Goal: Information Seeking & Learning: Learn about a topic

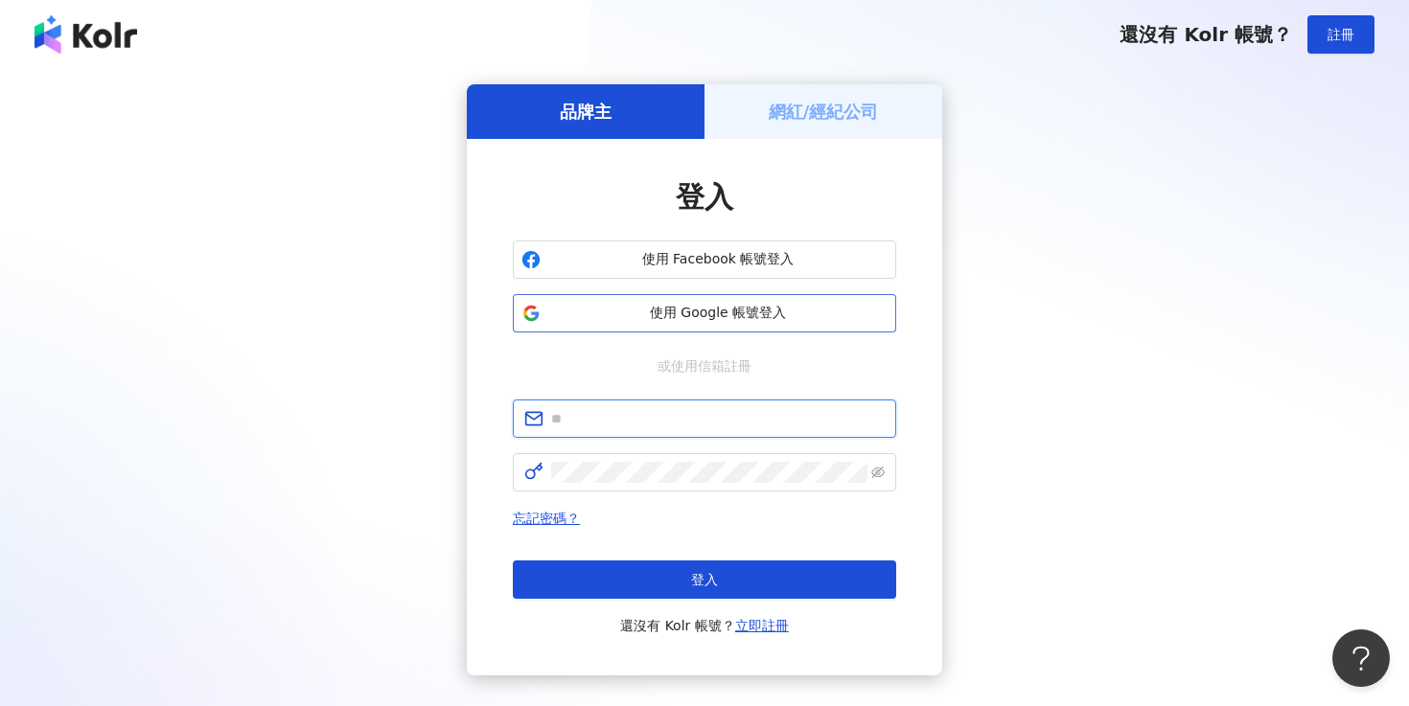
type input "**********"
click at [691, 299] on button "使用 Google 帳號登入" at bounding box center [704, 313] width 383 height 38
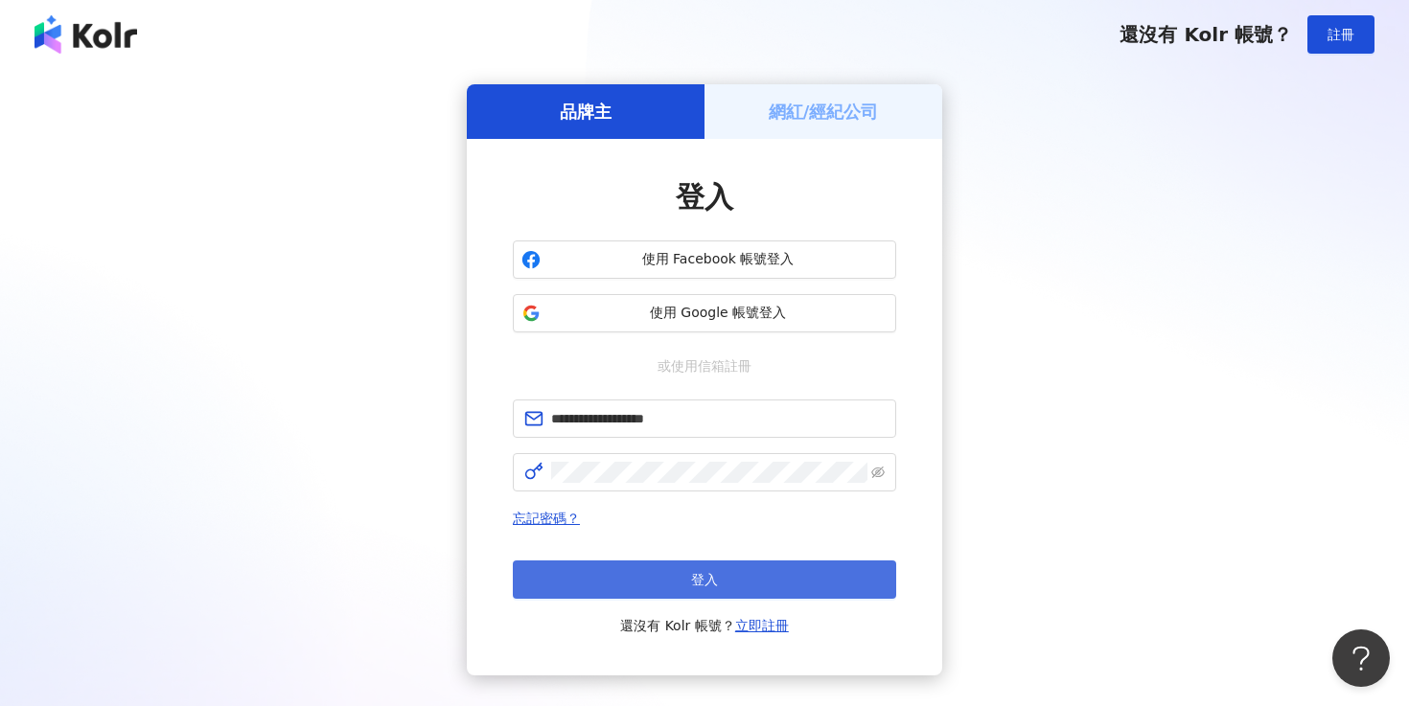
click at [679, 564] on button "登入" at bounding box center [704, 580] width 383 height 38
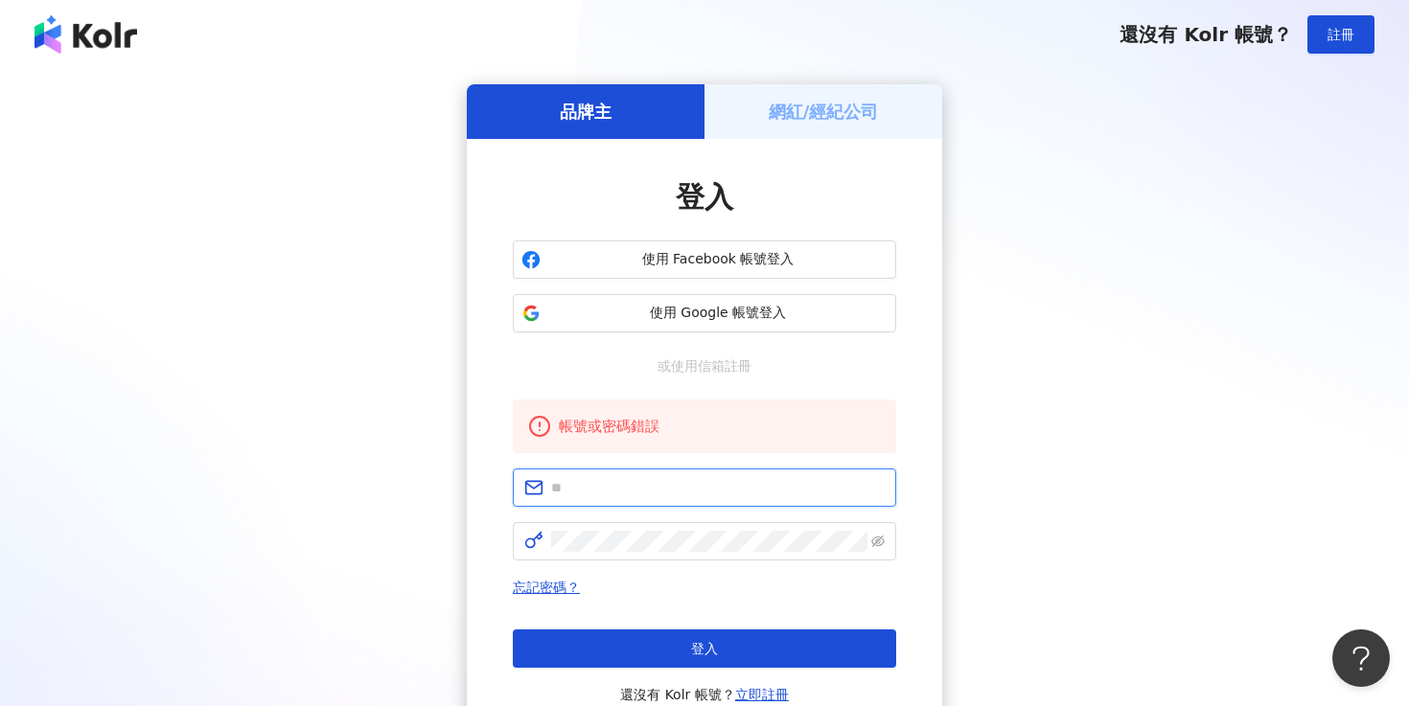
type input "**********"
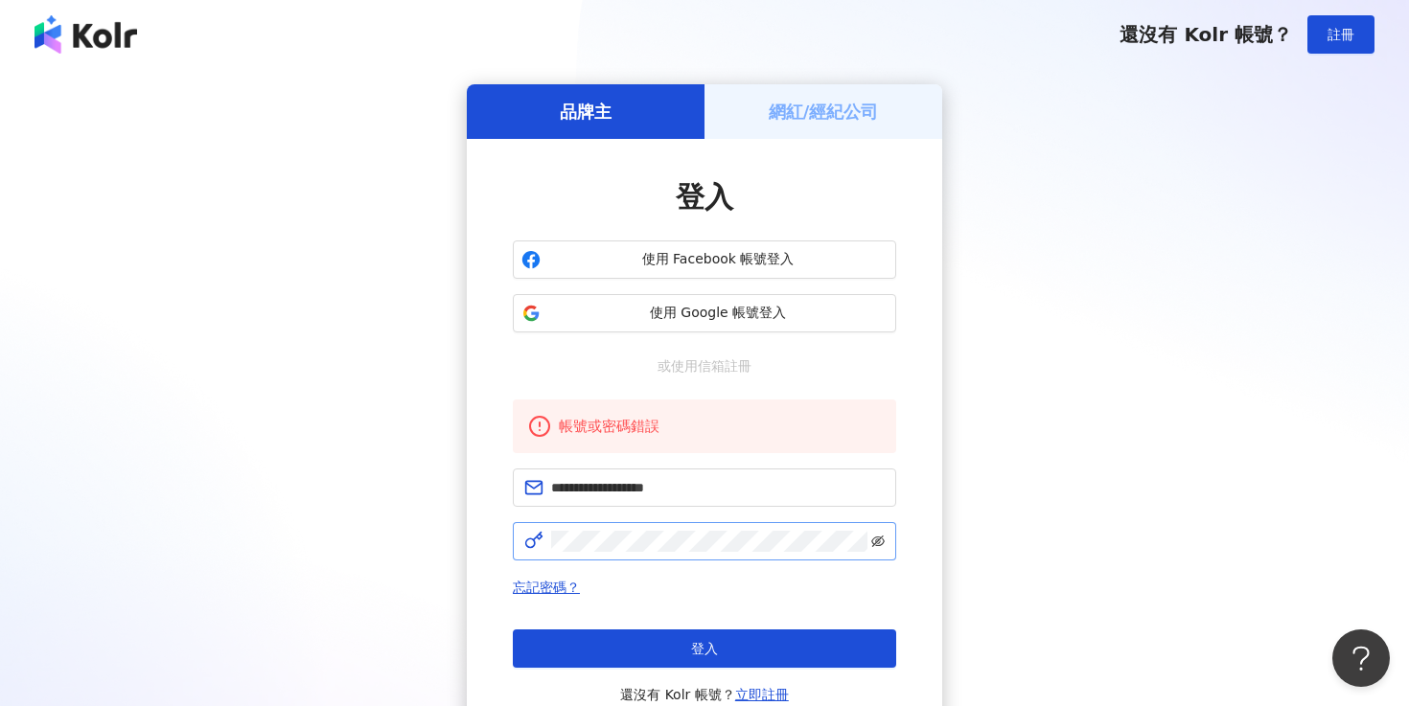
click at [883, 542] on icon "eye-invisible" at bounding box center [877, 542] width 13 height 12
click at [713, 324] on button "使用 Google 帳號登入" at bounding box center [704, 313] width 383 height 38
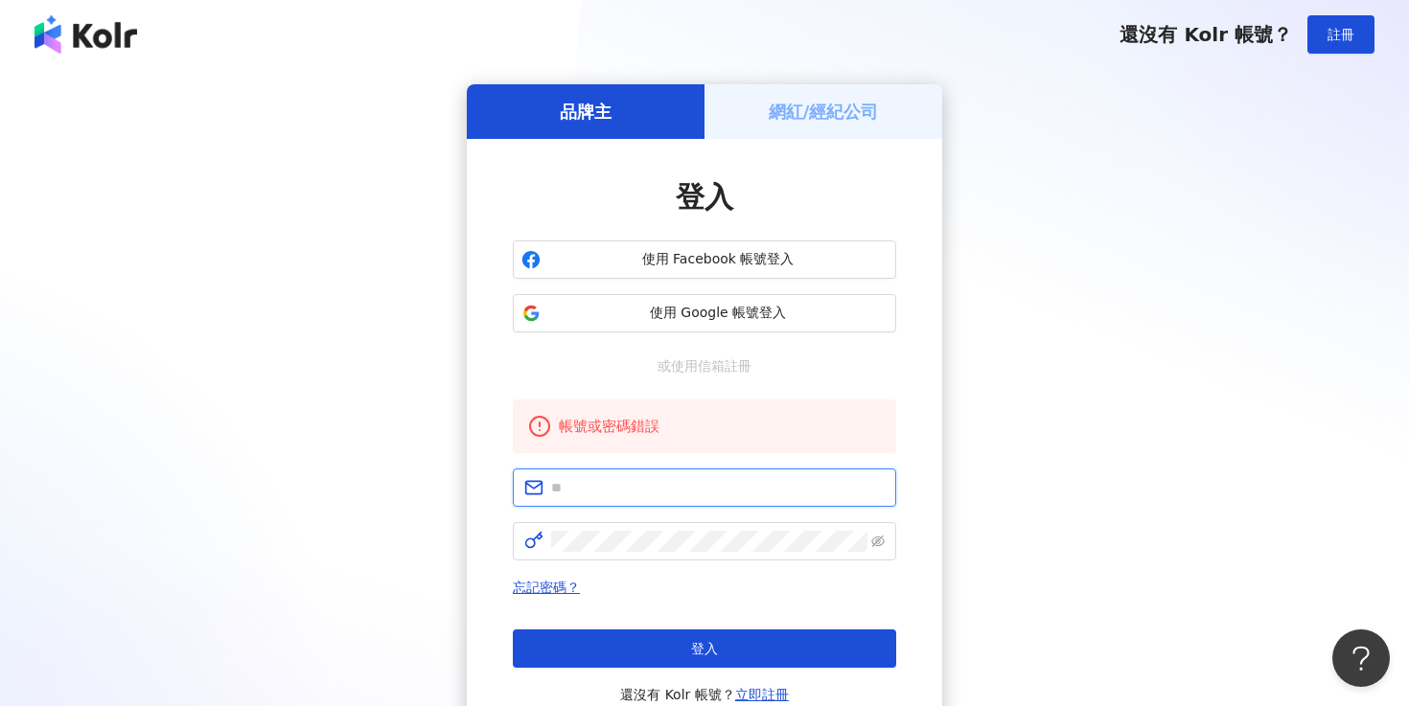
type input "**********"
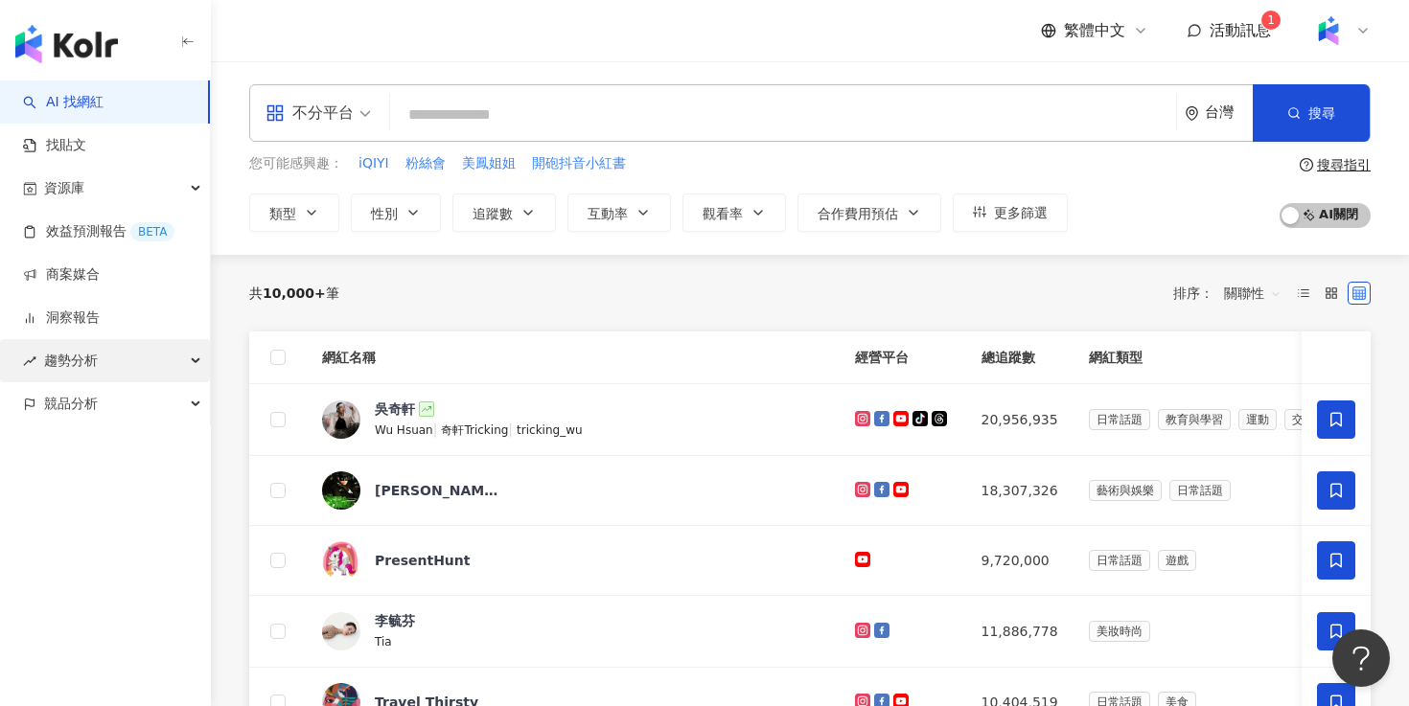
click at [101, 350] on div "趨勢分析" at bounding box center [105, 360] width 210 height 43
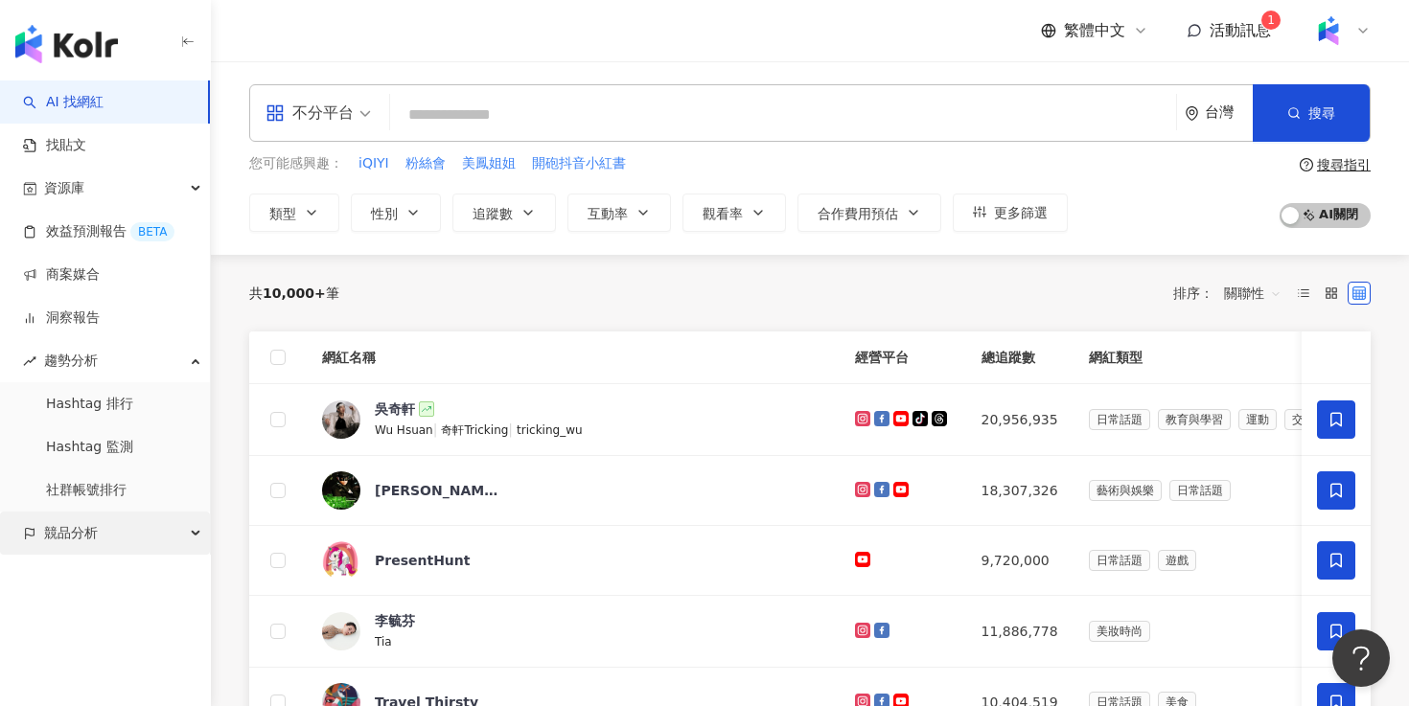
click at [160, 539] on div "競品分析" at bounding box center [105, 533] width 210 height 43
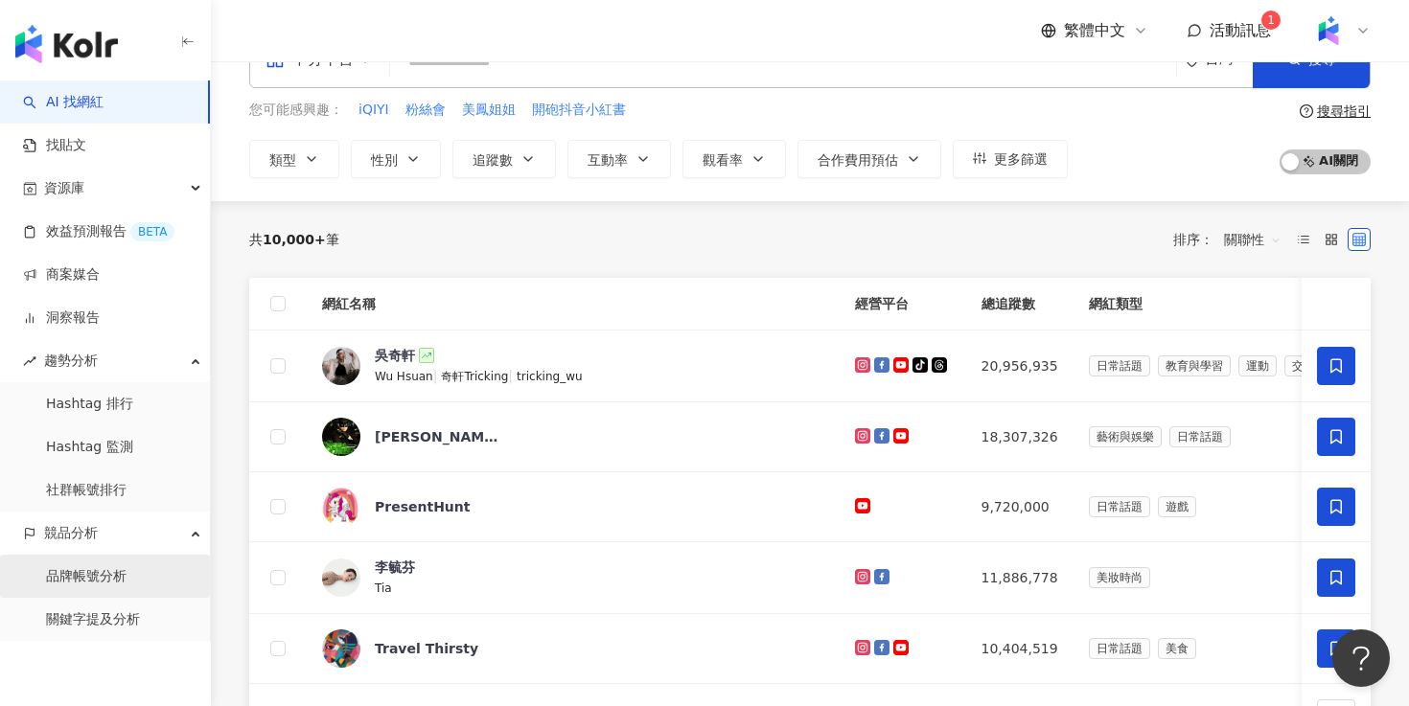
scroll to position [61, 0]
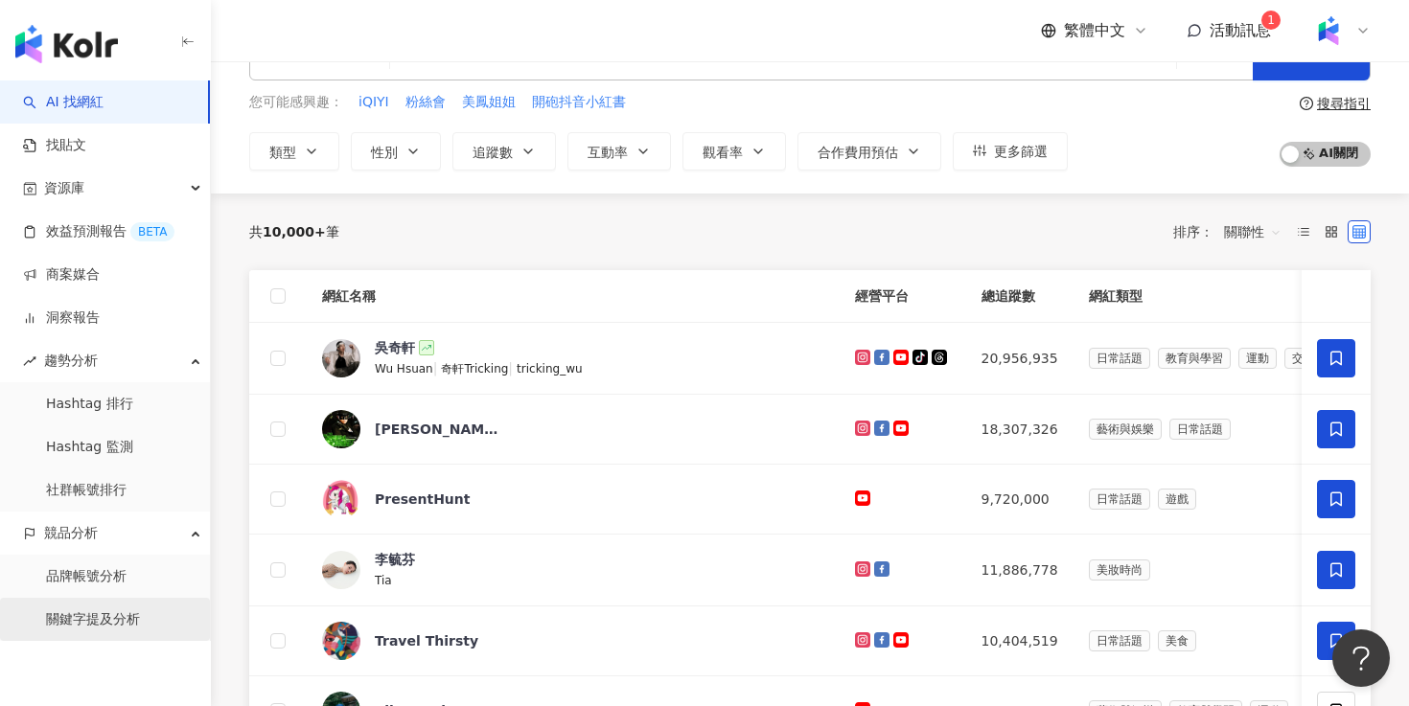
click at [134, 622] on link "關鍵字提及分析" at bounding box center [93, 619] width 94 height 19
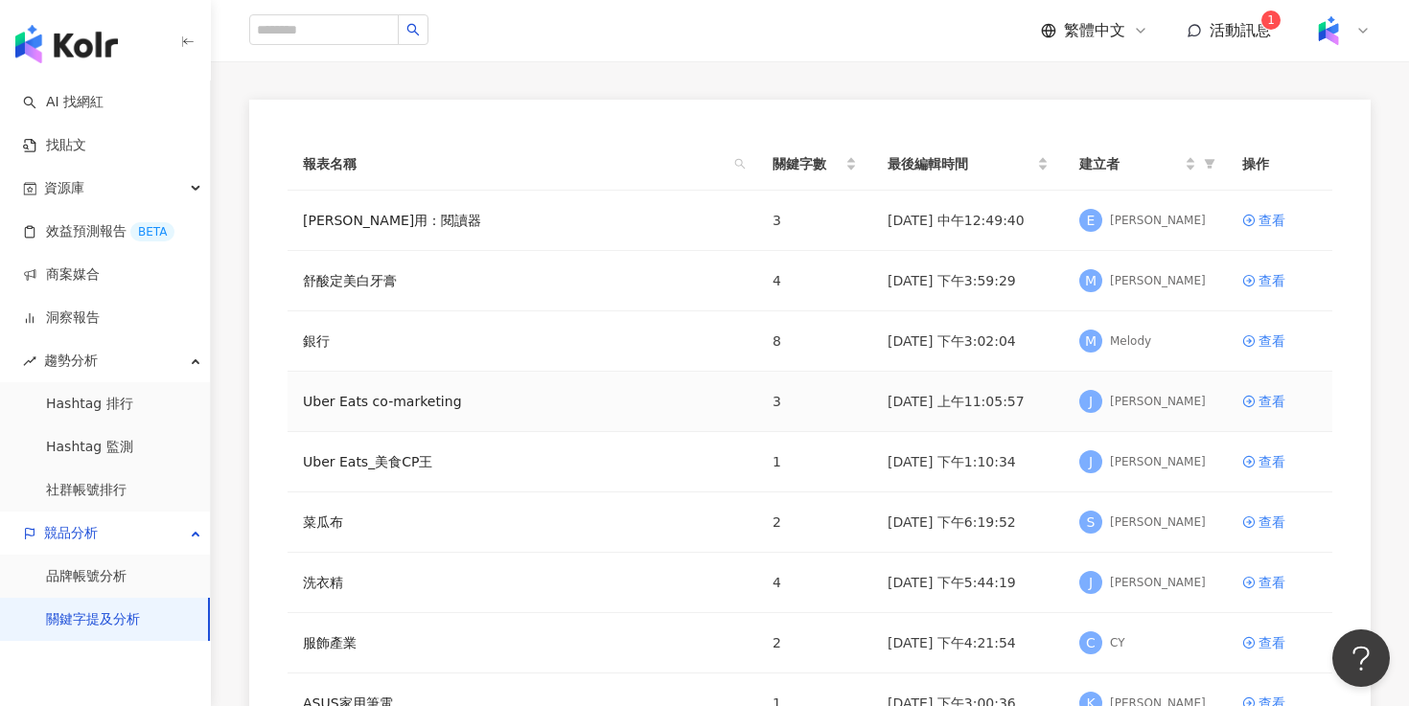
scroll to position [52, 0]
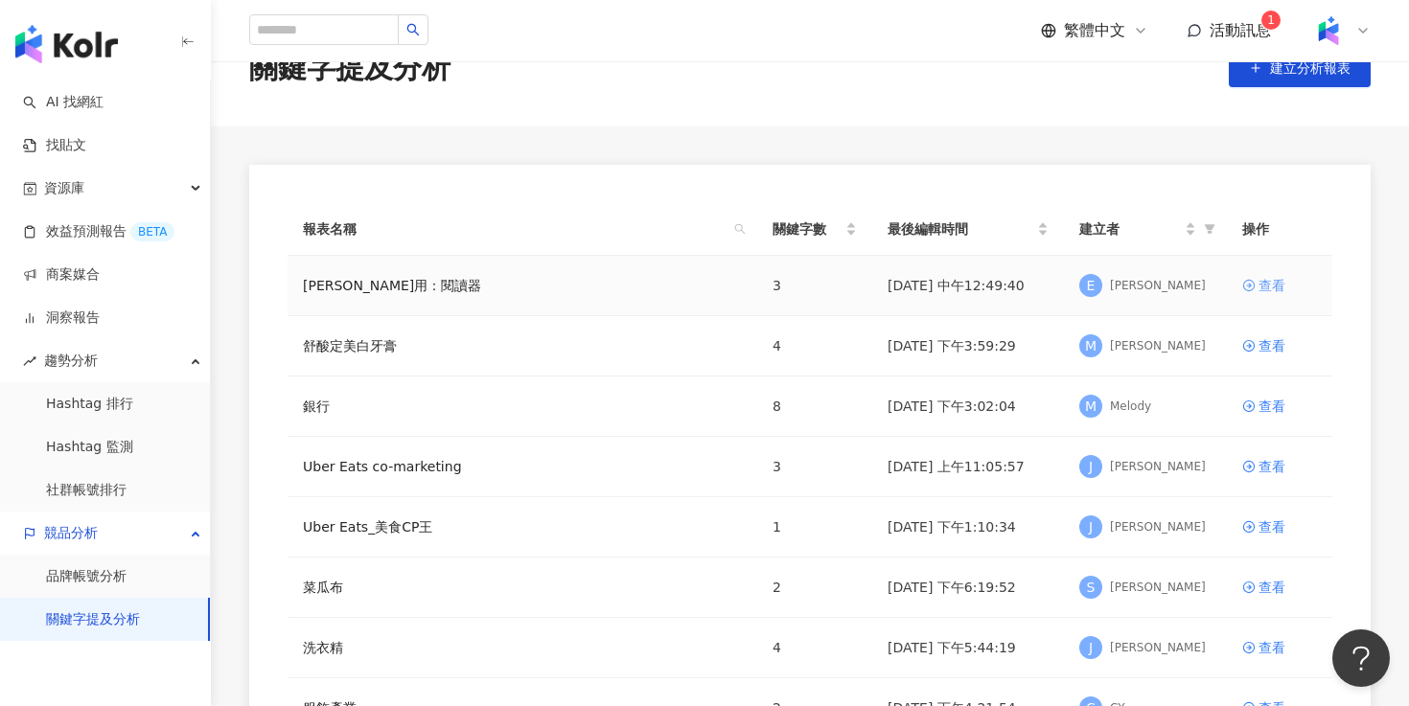
click at [1261, 291] on div "查看" at bounding box center [1271, 285] width 27 height 21
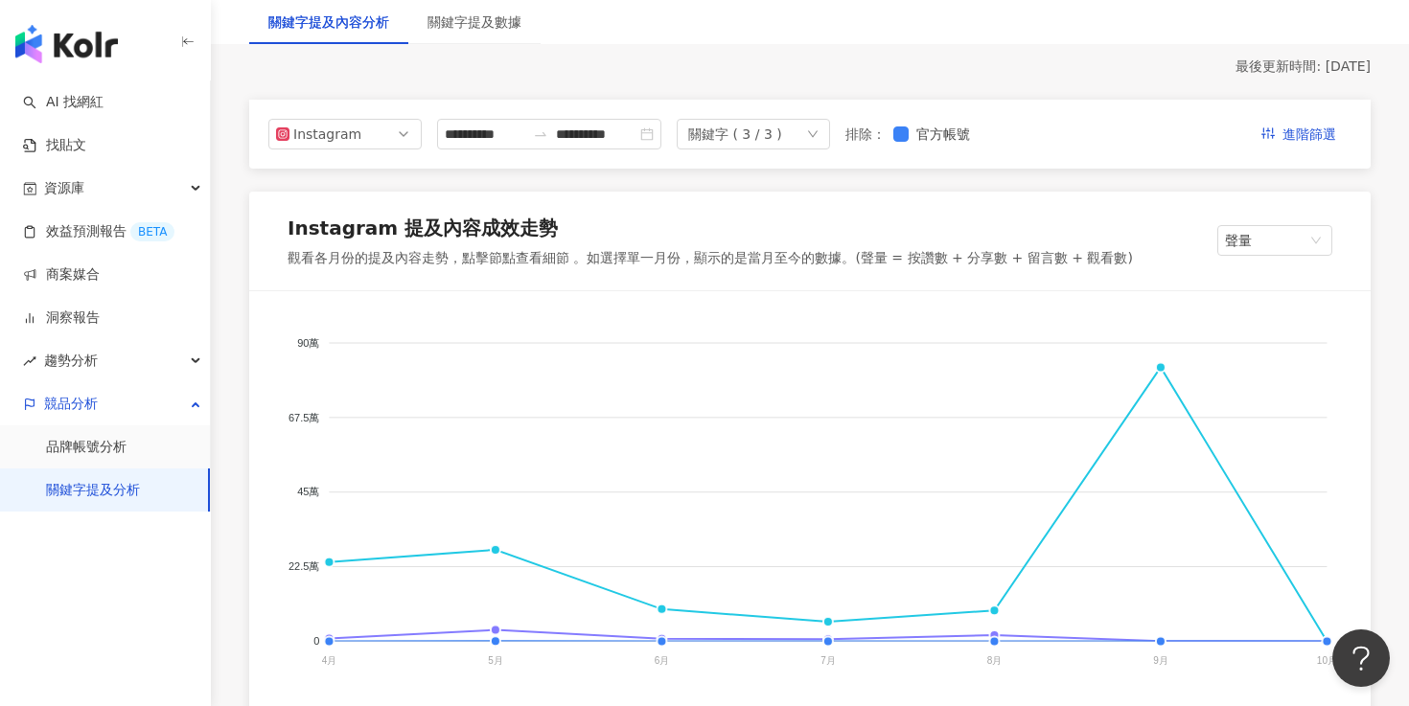
scroll to position [157, 0]
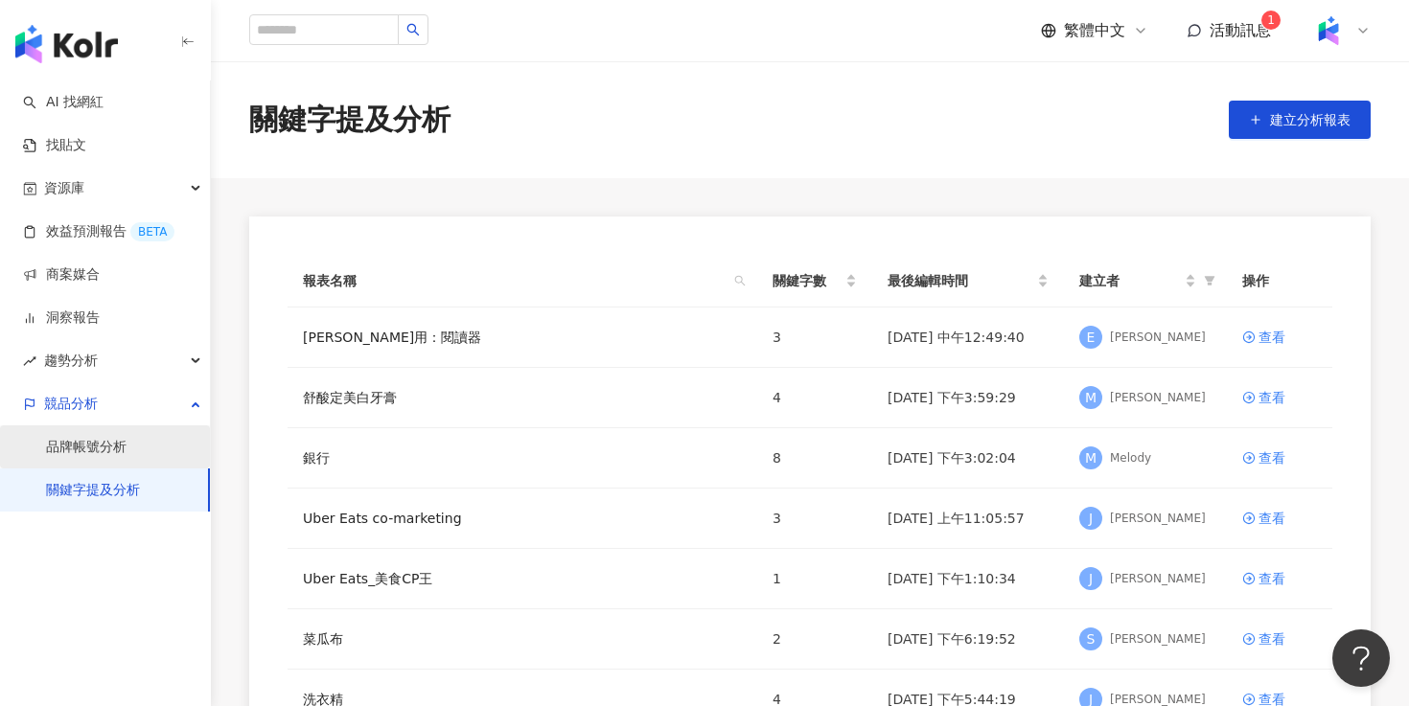
click at [127, 449] on link "品牌帳號分析" at bounding box center [86, 447] width 81 height 19
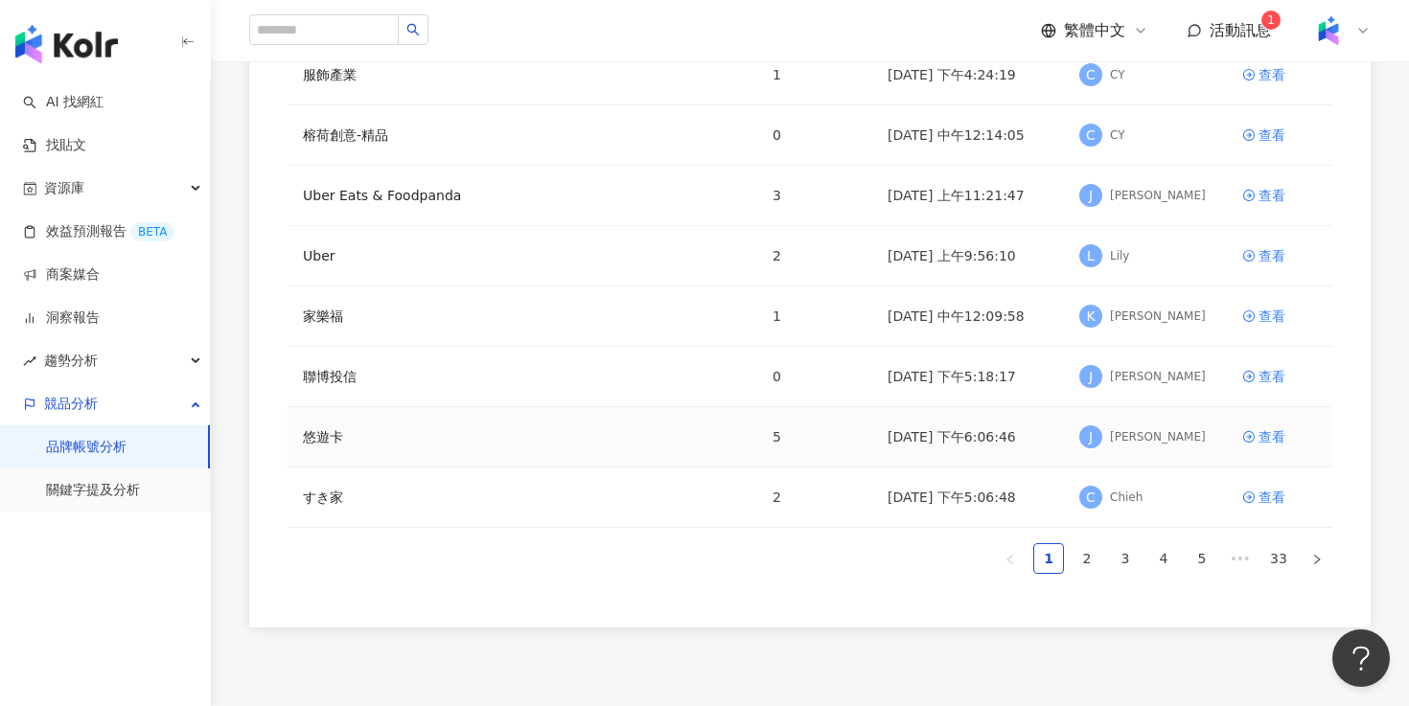
scroll to position [343, 0]
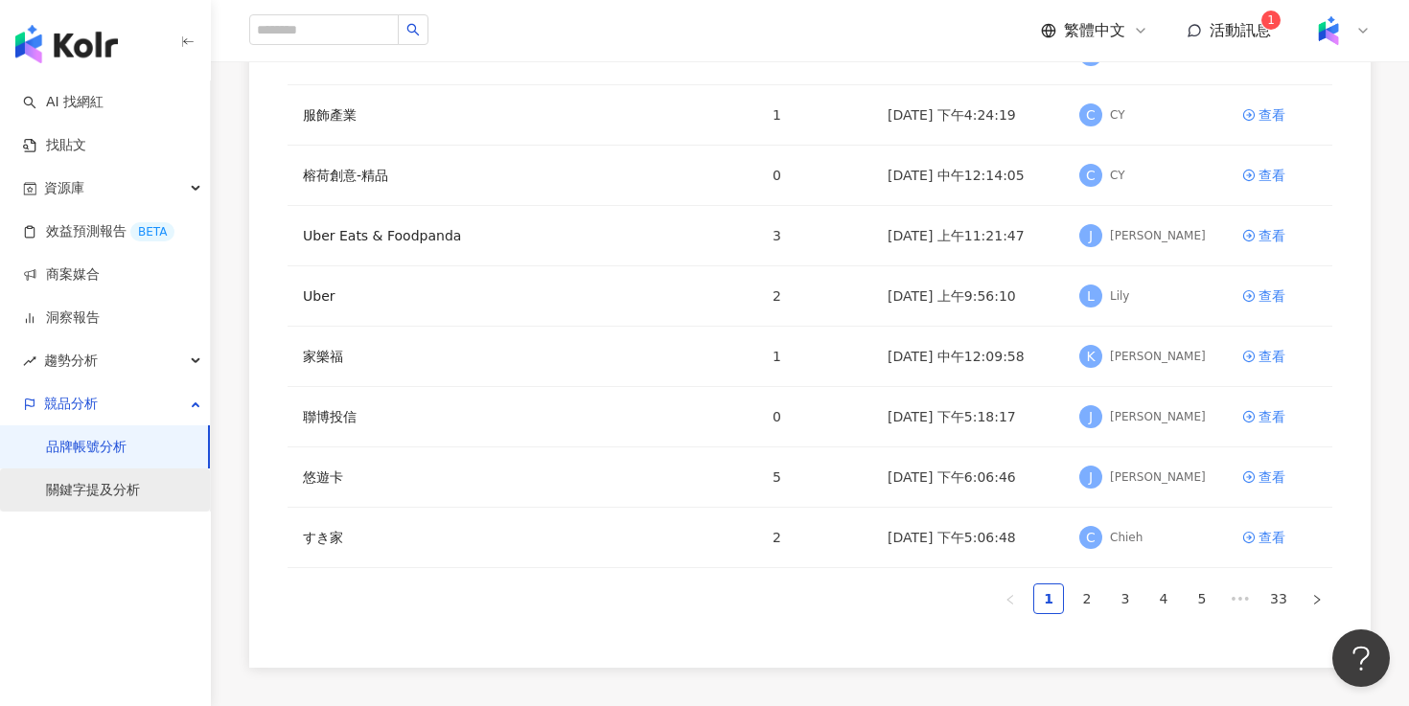
click at [140, 494] on link "關鍵字提及分析" at bounding box center [93, 490] width 94 height 19
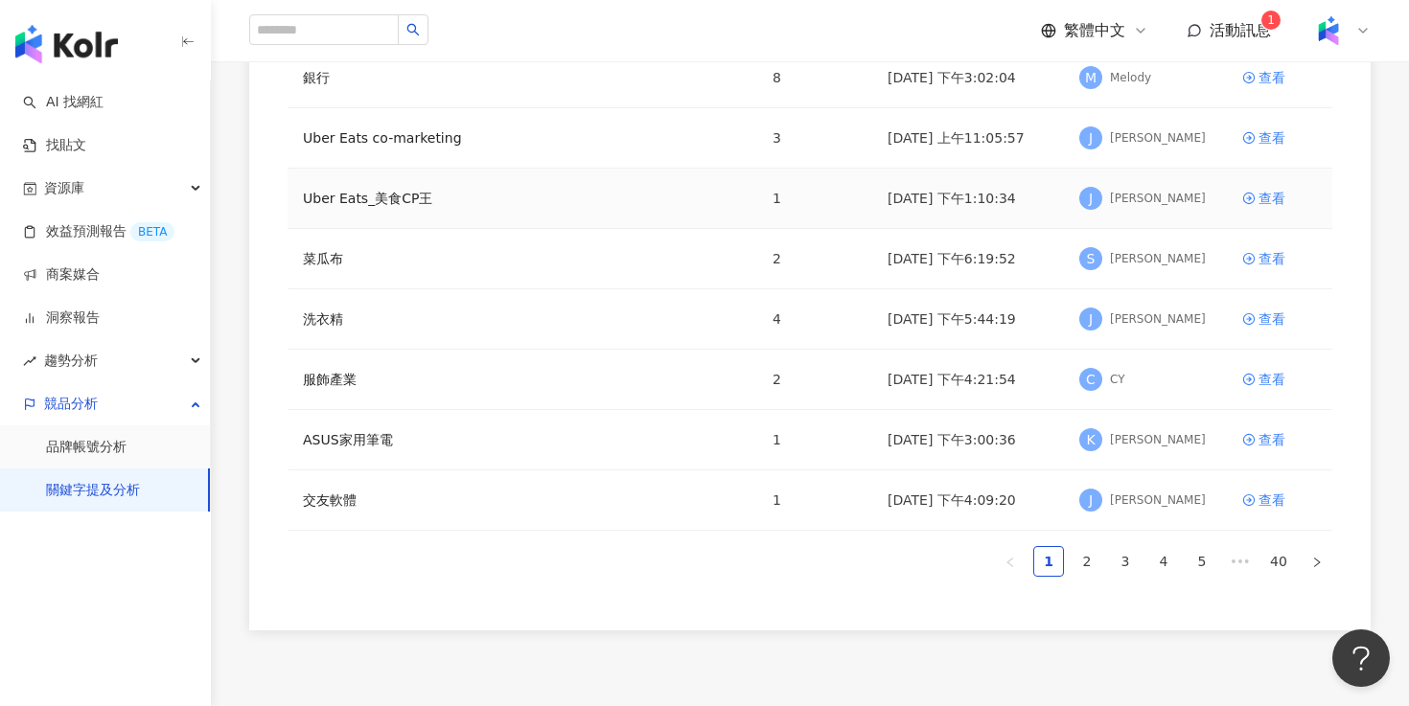
scroll to position [447, 0]
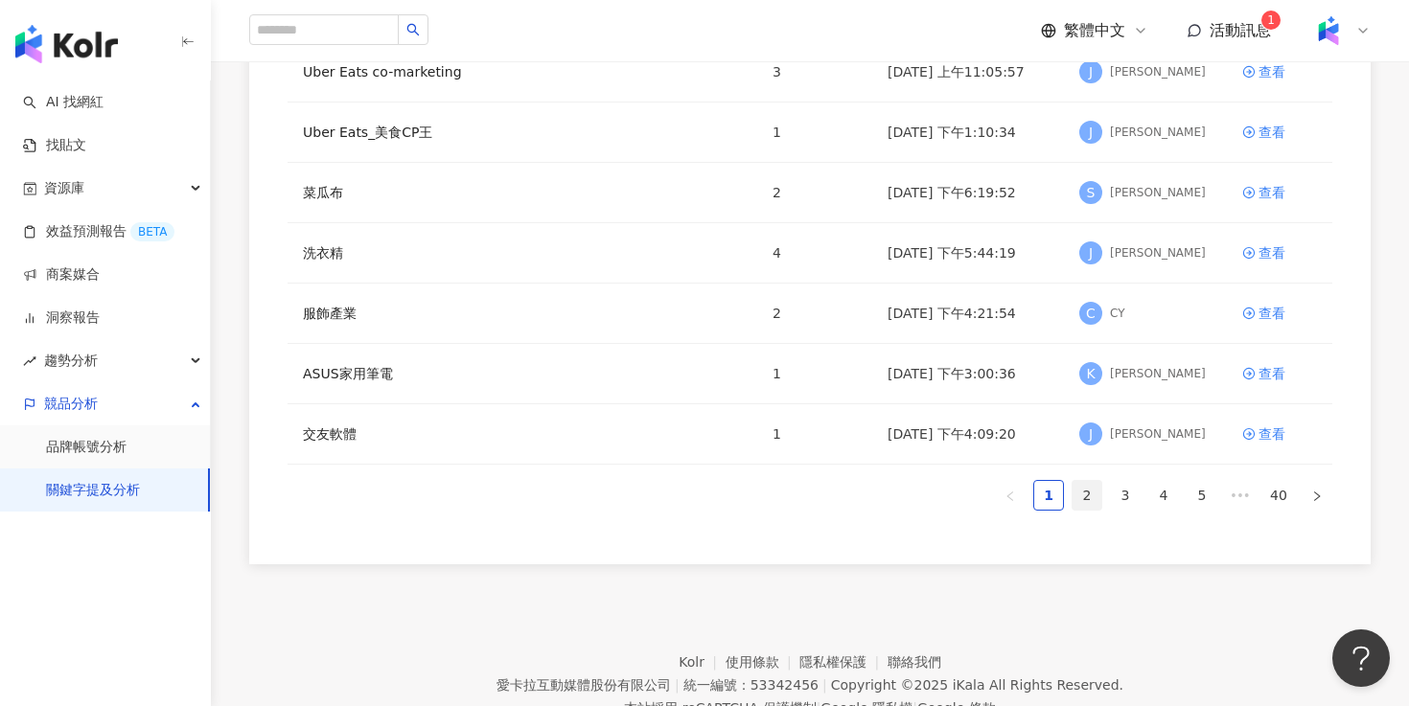
click at [1090, 507] on link "2" at bounding box center [1086, 495] width 29 height 29
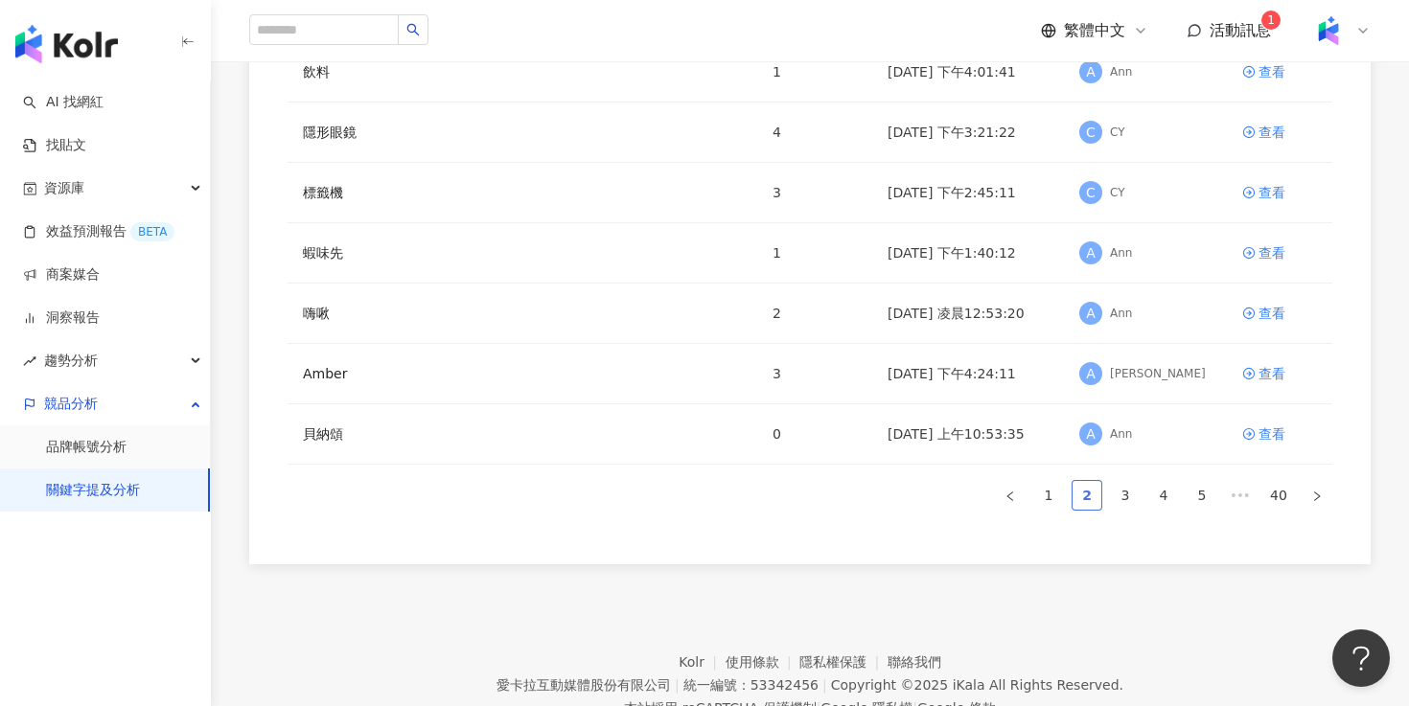
click at [1090, 507] on link "2" at bounding box center [1086, 495] width 29 height 29
click at [1130, 504] on link "3" at bounding box center [1125, 495] width 29 height 29
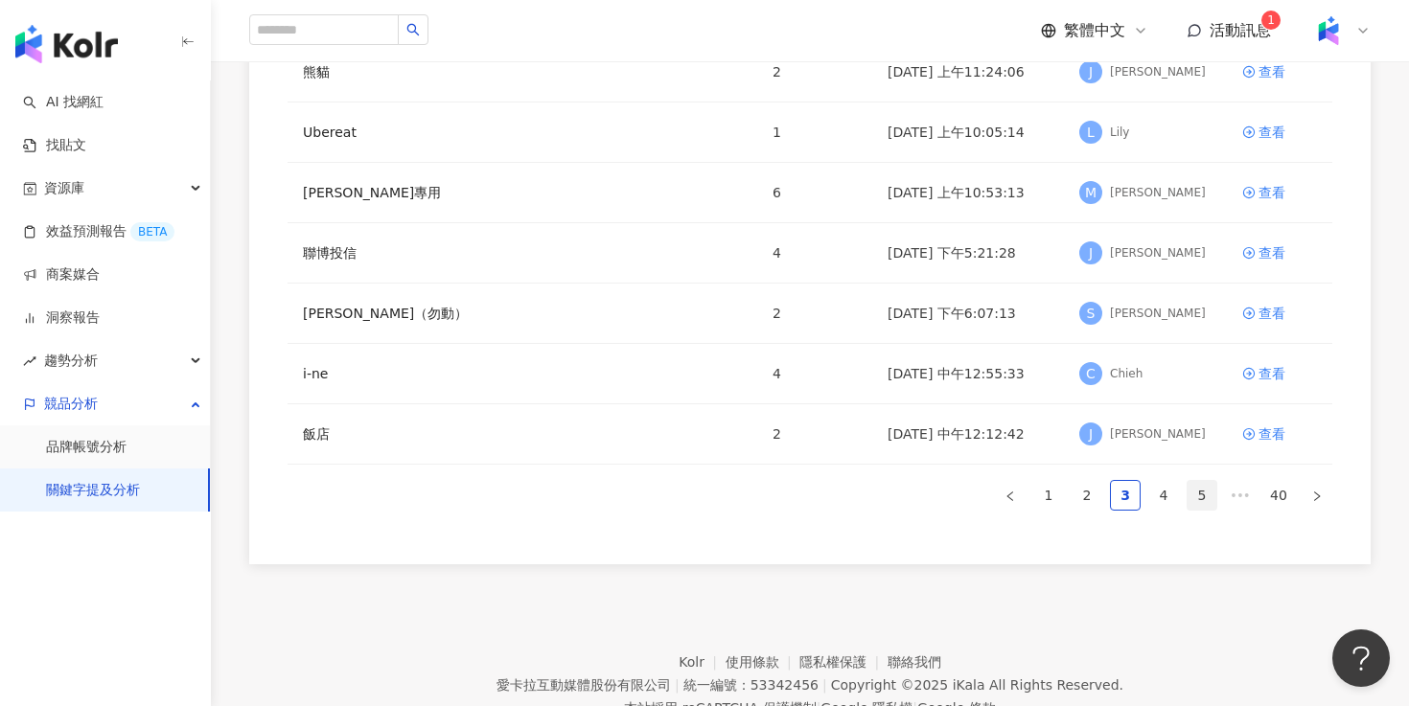
click at [1197, 495] on link "5" at bounding box center [1201, 495] width 29 height 29
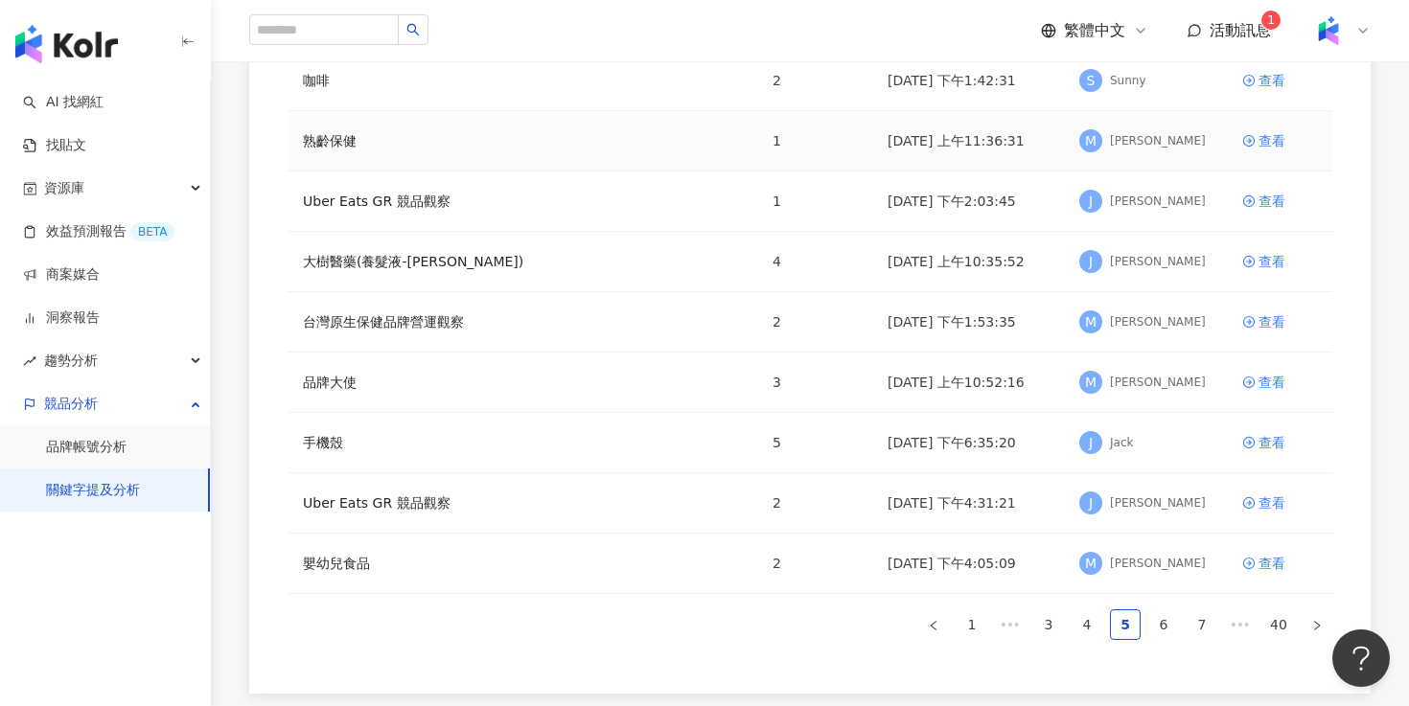
scroll to position [367, 0]
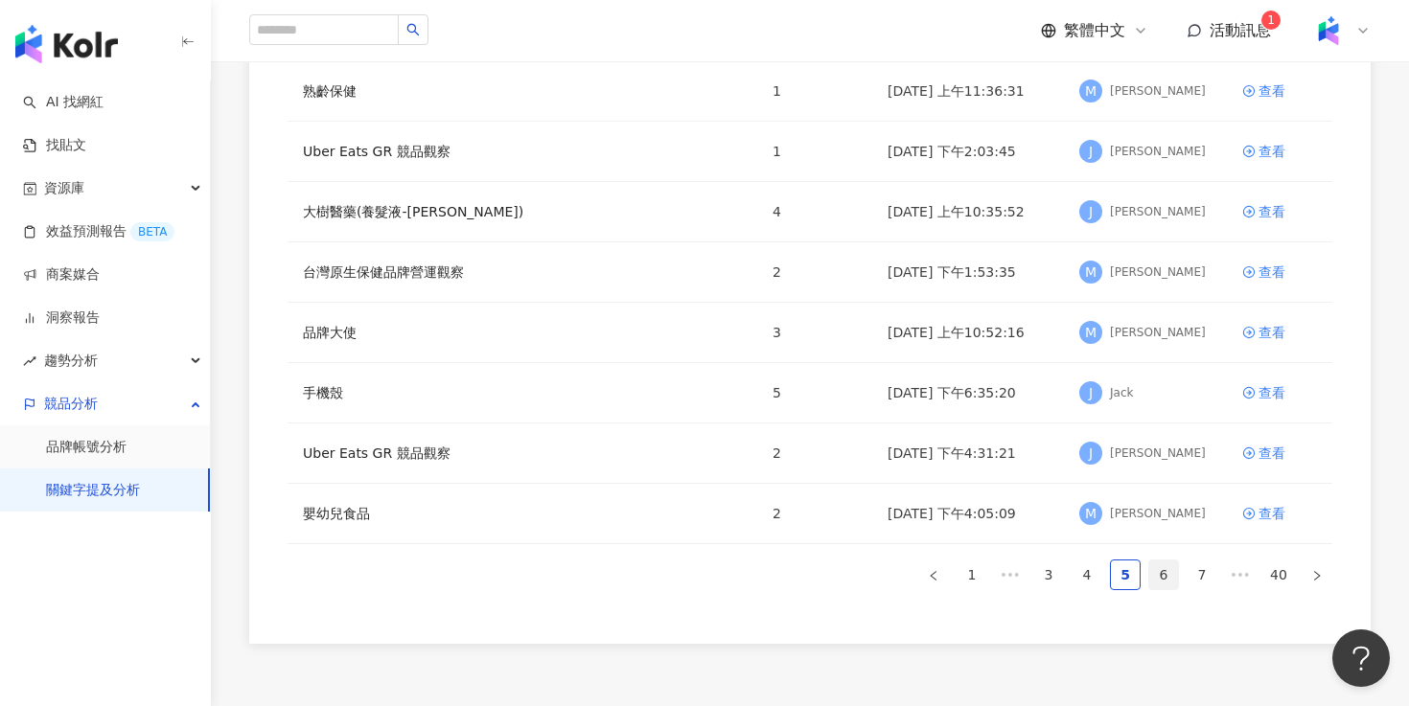
click at [1167, 583] on link "6" at bounding box center [1163, 575] width 29 height 29
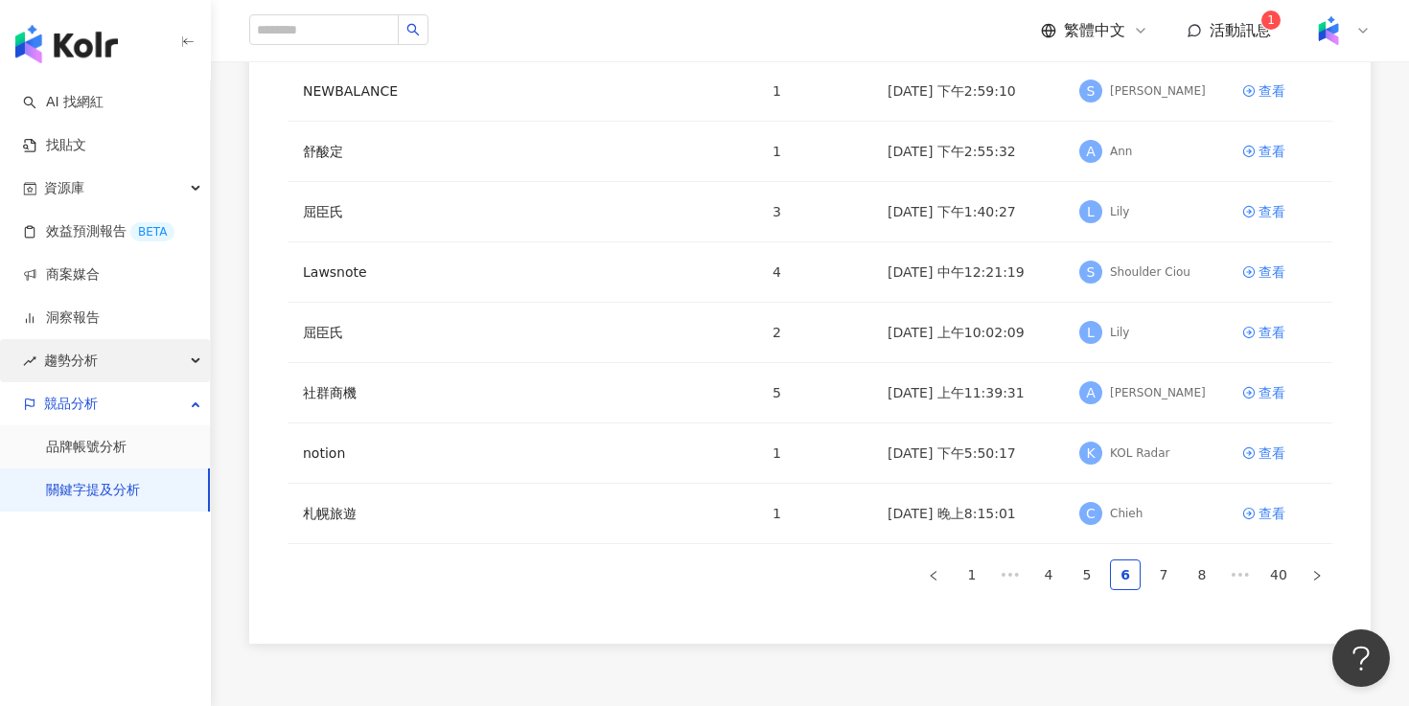
click at [178, 356] on div "趨勢分析" at bounding box center [105, 360] width 210 height 43
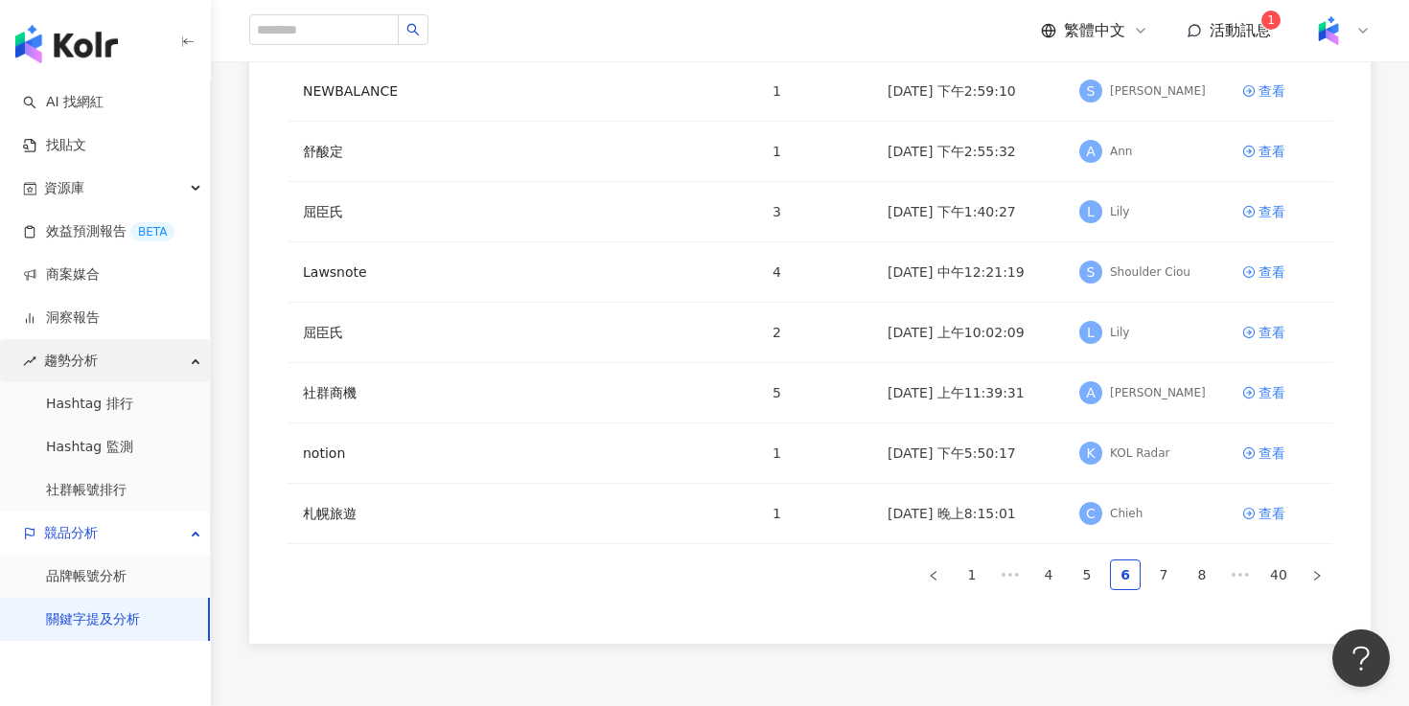
click at [180, 363] on div "趨勢分析" at bounding box center [105, 360] width 210 height 43
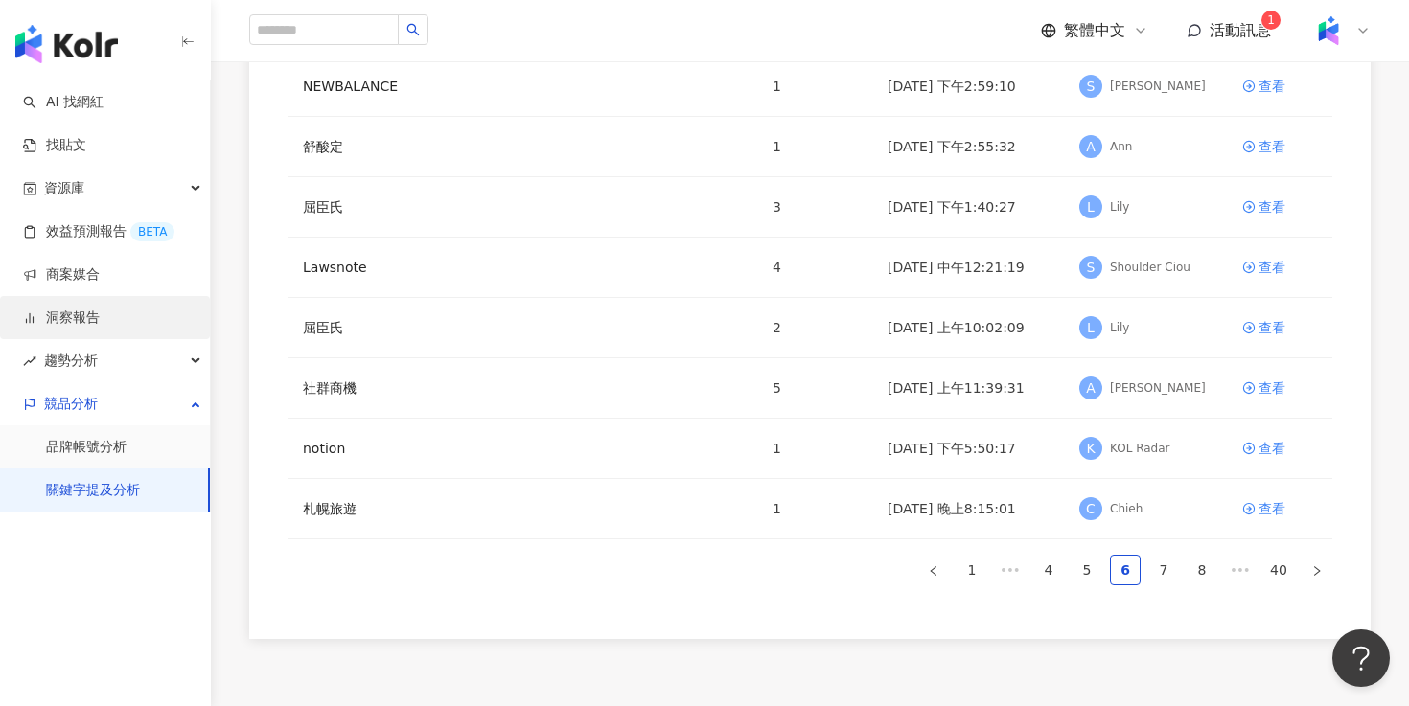
scroll to position [380, 0]
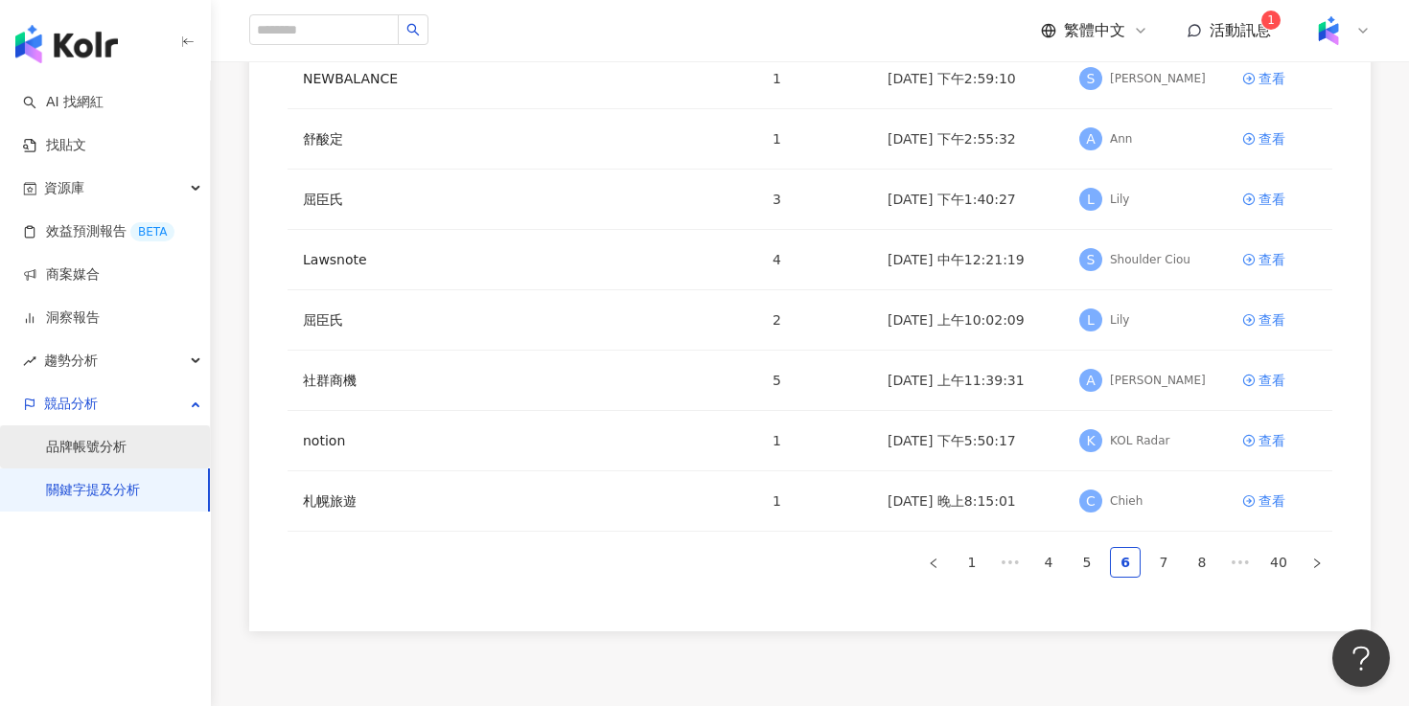
click at [126, 454] on link "品牌帳號分析" at bounding box center [86, 447] width 81 height 19
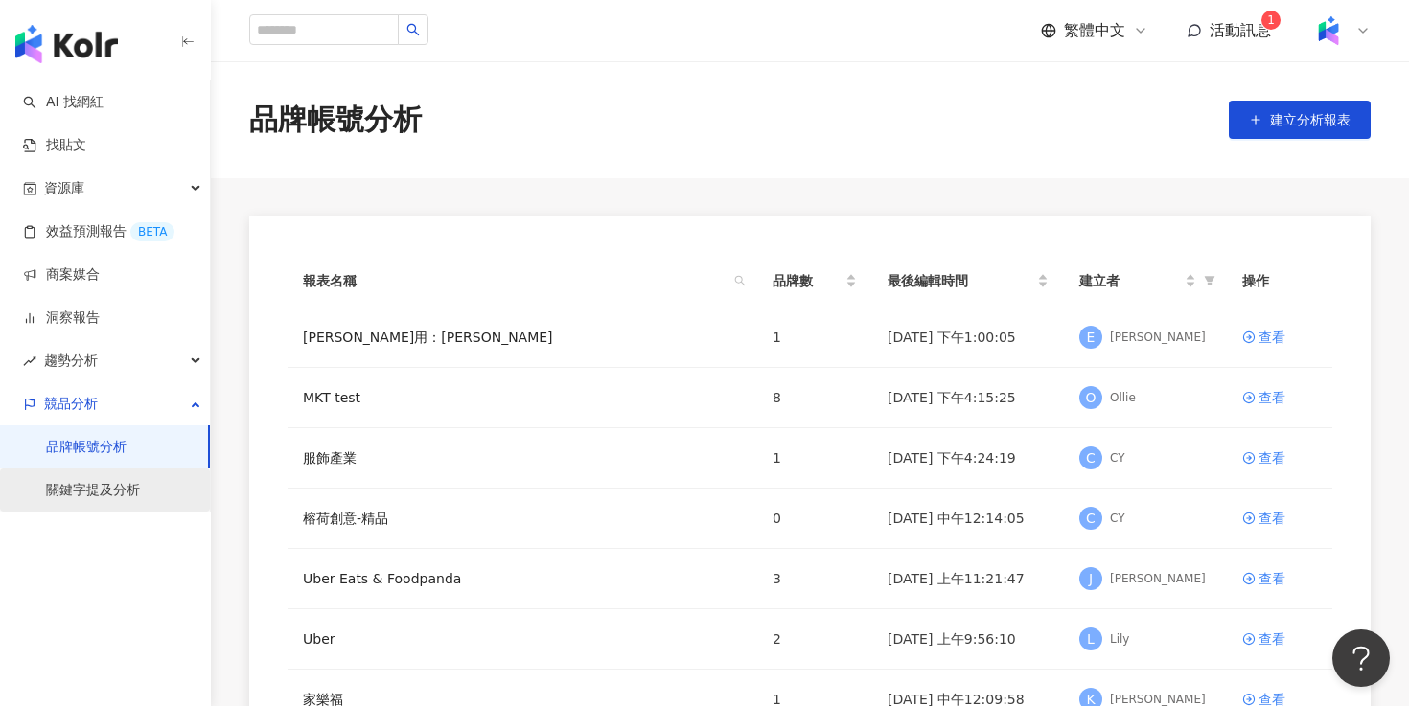
click at [139, 495] on link "關鍵字提及分析" at bounding box center [93, 490] width 94 height 19
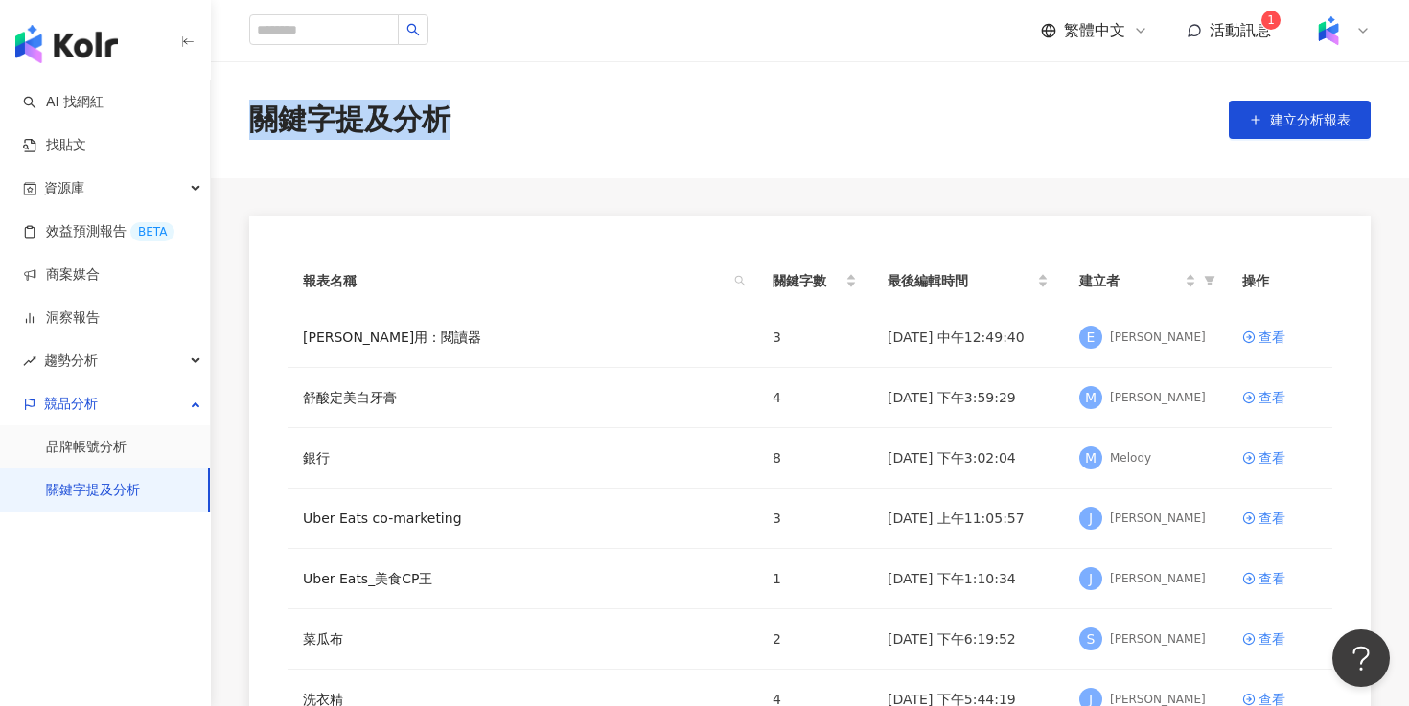
drag, startPoint x: 249, startPoint y: 118, endPoint x: 439, endPoint y: 120, distance: 189.8
click at [439, 120] on div "關鍵字提及分析" at bounding box center [349, 120] width 201 height 40
click at [492, 125] on div "關鍵字提及分析 建立分析報表" at bounding box center [810, 120] width 1198 height 40
drag, startPoint x: 447, startPoint y: 116, endPoint x: 264, endPoint y: 127, distance: 183.4
click at [261, 127] on div "關鍵字提及分析" at bounding box center [349, 120] width 201 height 40
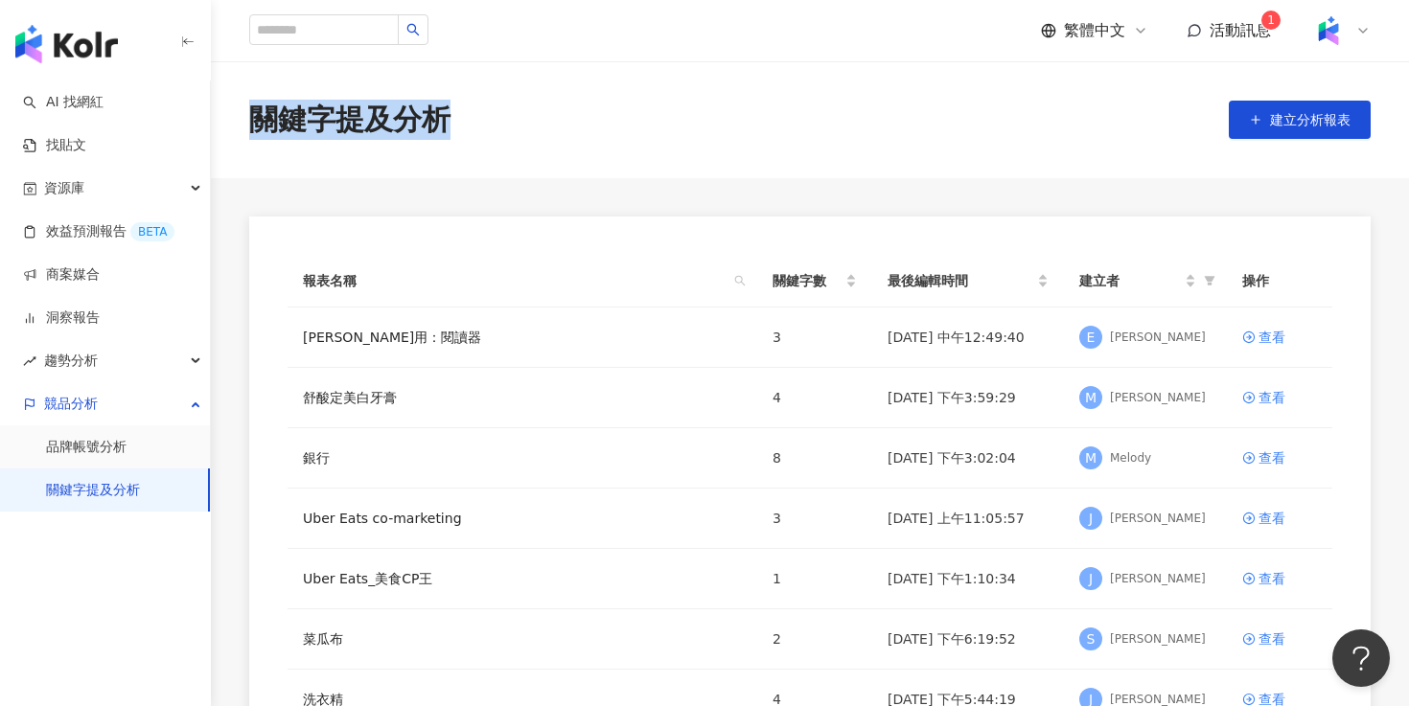
click at [250, 121] on div "關鍵字提及分析" at bounding box center [349, 120] width 201 height 40
drag, startPoint x: 250, startPoint y: 121, endPoint x: 448, endPoint y: 119, distance: 197.4
click at [448, 119] on div "關鍵字提及分析" at bounding box center [349, 120] width 201 height 40
click at [475, 121] on div "關鍵字提及分析 建立分析報表" at bounding box center [810, 120] width 1198 height 40
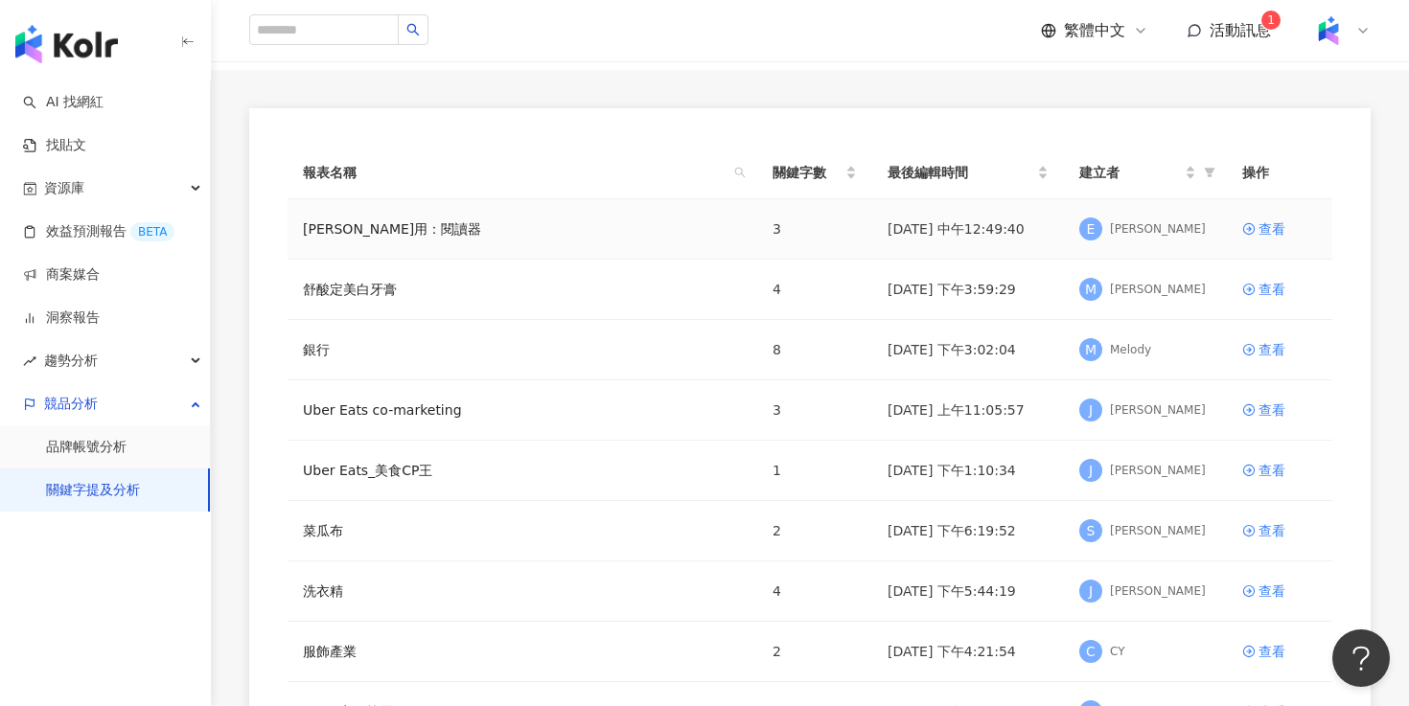
scroll to position [122, 0]
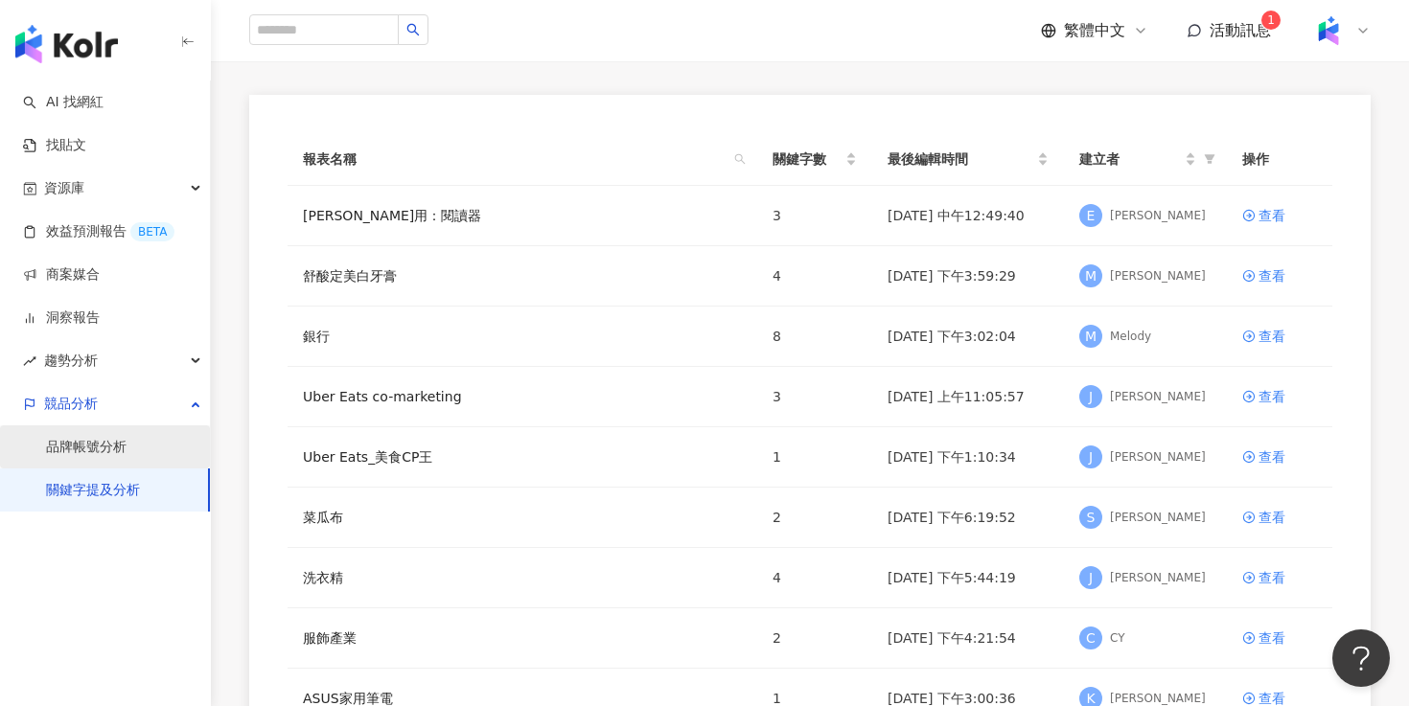
click at [122, 454] on link "品牌帳號分析" at bounding box center [86, 447] width 81 height 19
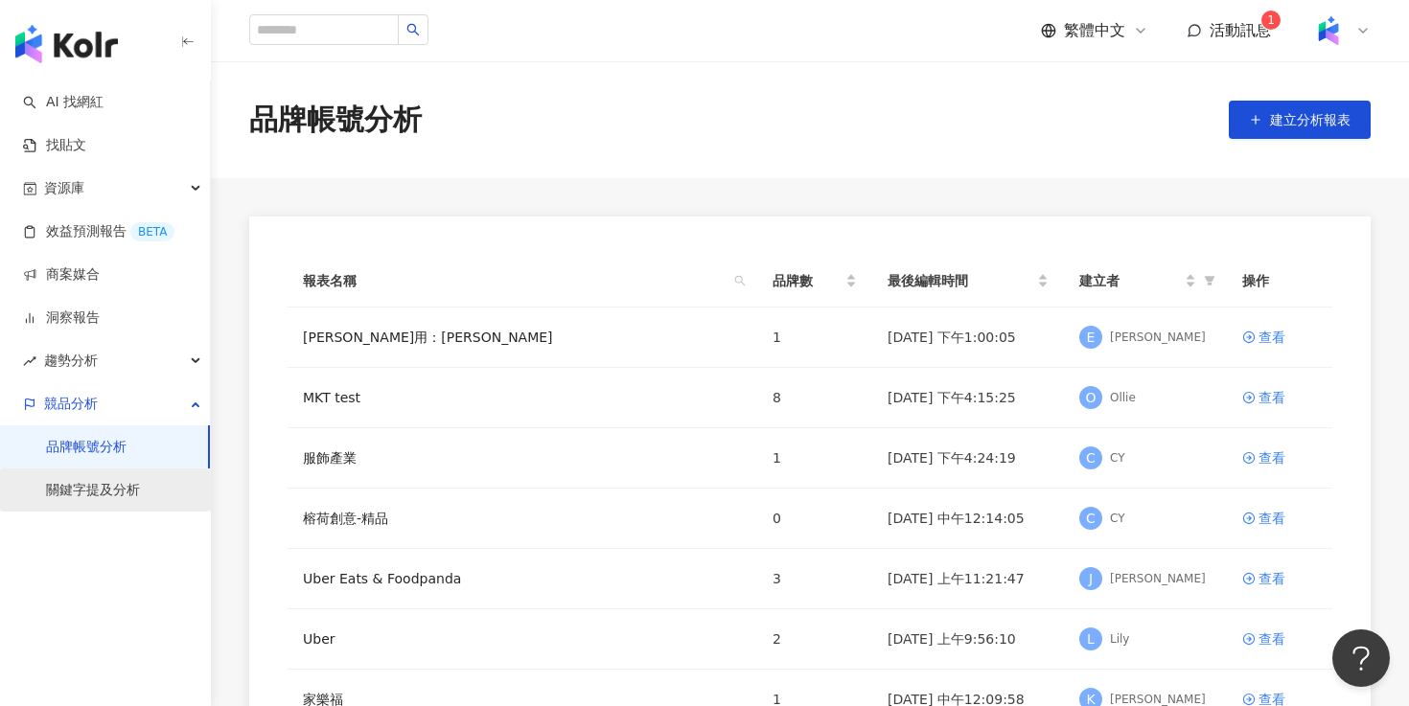
click at [82, 495] on link "關鍵字提及分析" at bounding box center [93, 490] width 94 height 19
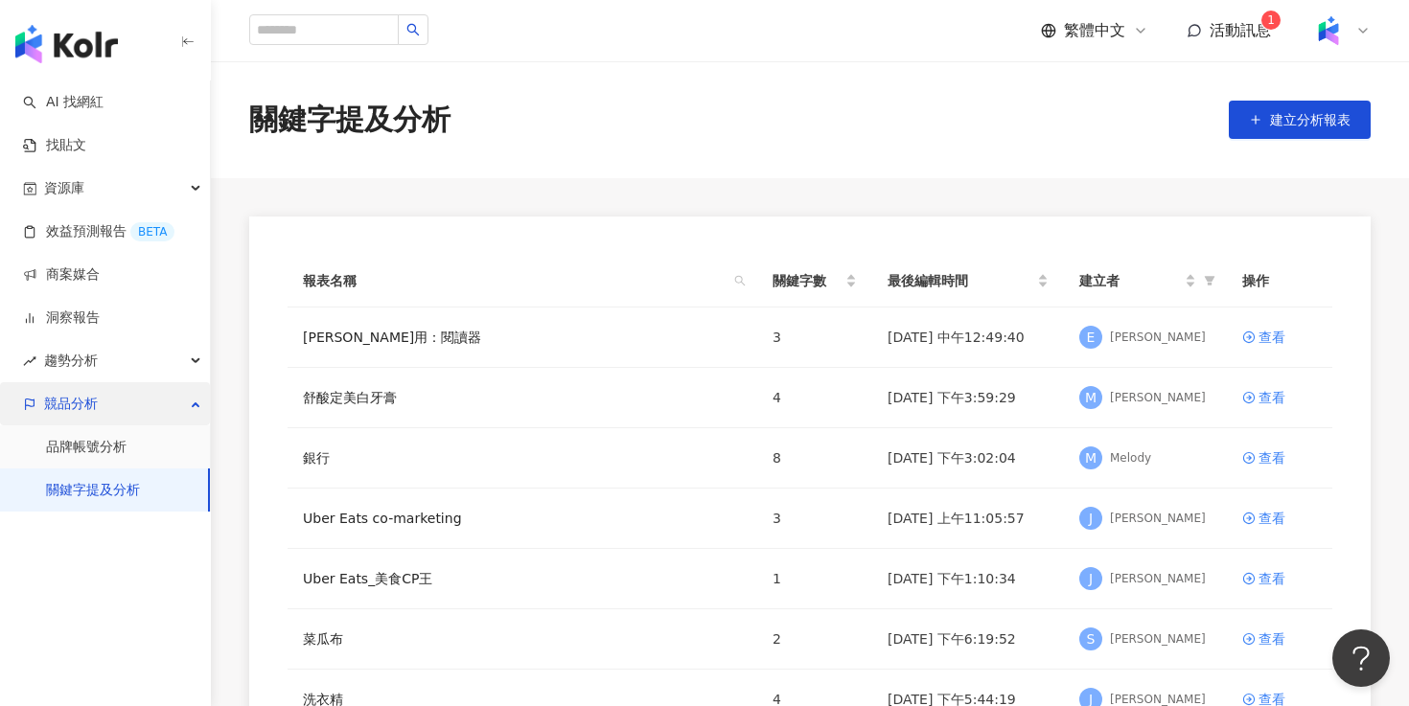
click at [179, 413] on div "競品分析" at bounding box center [105, 403] width 210 height 43
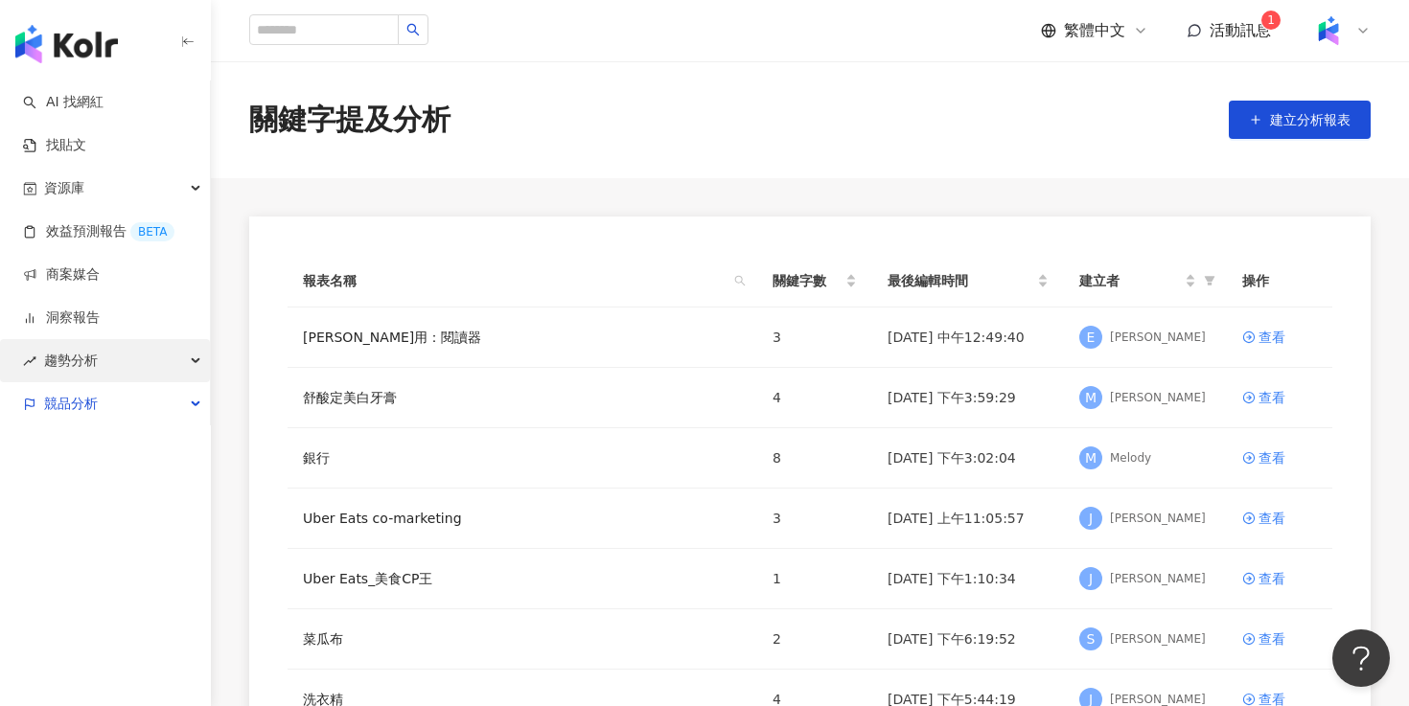
click at [181, 362] on div "趨勢分析" at bounding box center [105, 360] width 210 height 43
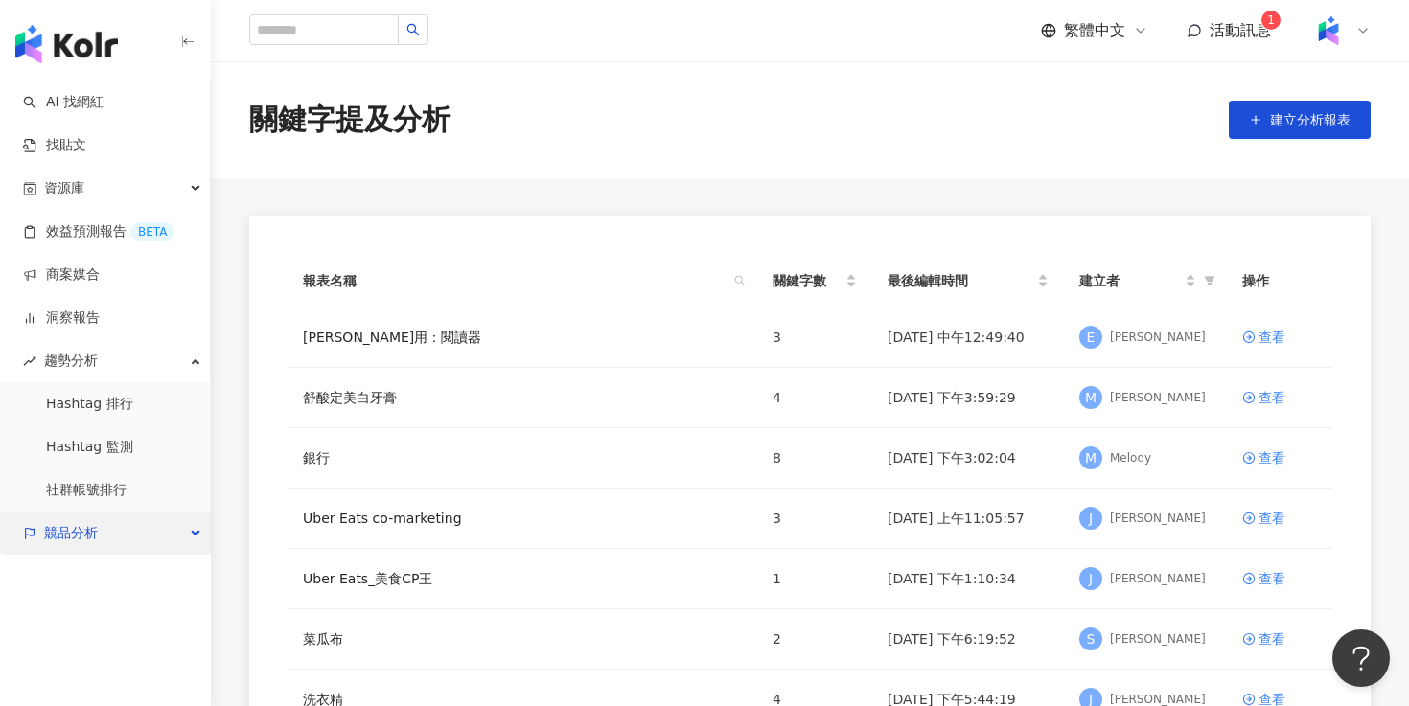
click at [129, 538] on div "競品分析" at bounding box center [105, 533] width 210 height 43
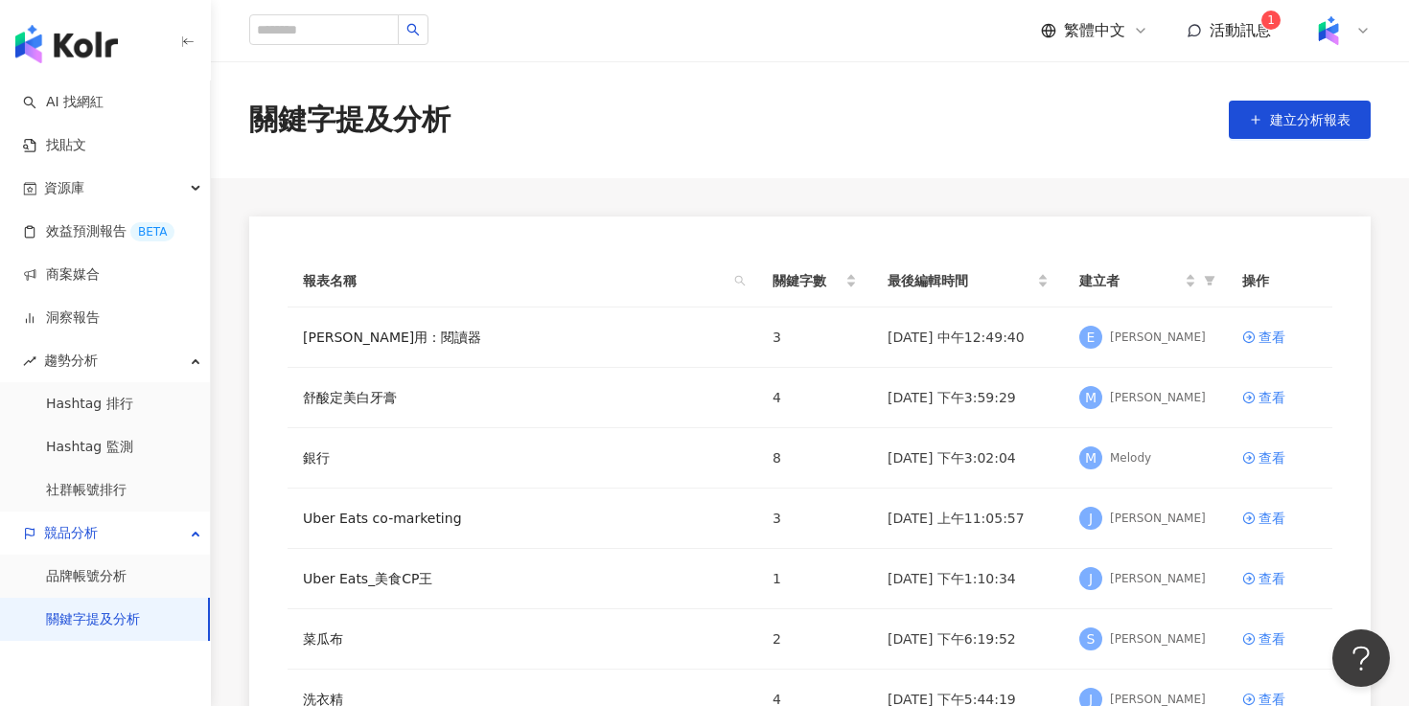
click at [840, 150] on div "關鍵字提及分析 建立分析報表" at bounding box center [810, 119] width 1198 height 117
click at [1234, 47] on div "繁體中文 活動訊息 1" at bounding box center [1206, 31] width 330 height 38
click at [1222, 29] on span "活動訊息" at bounding box center [1239, 30] width 61 height 18
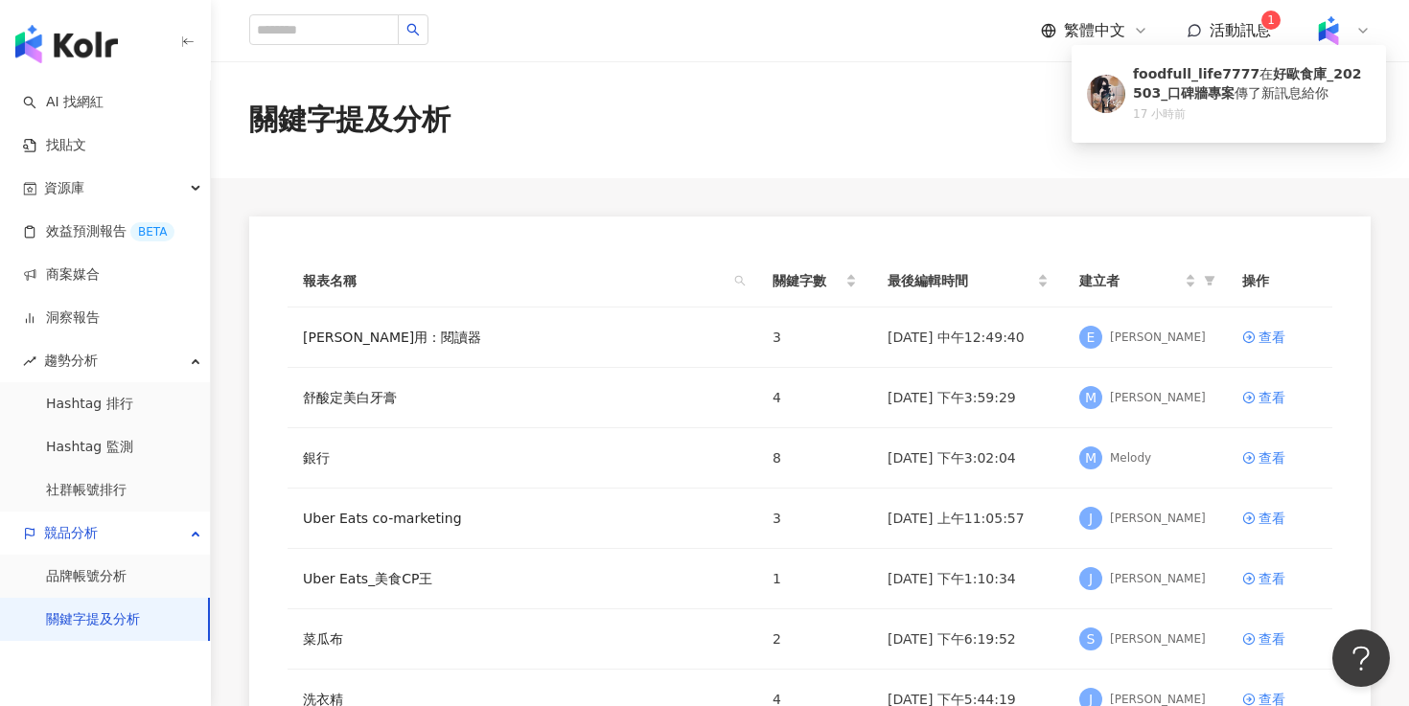
click at [937, 101] on div "關鍵字提及分析 建立分析報表" at bounding box center [810, 120] width 1198 height 40
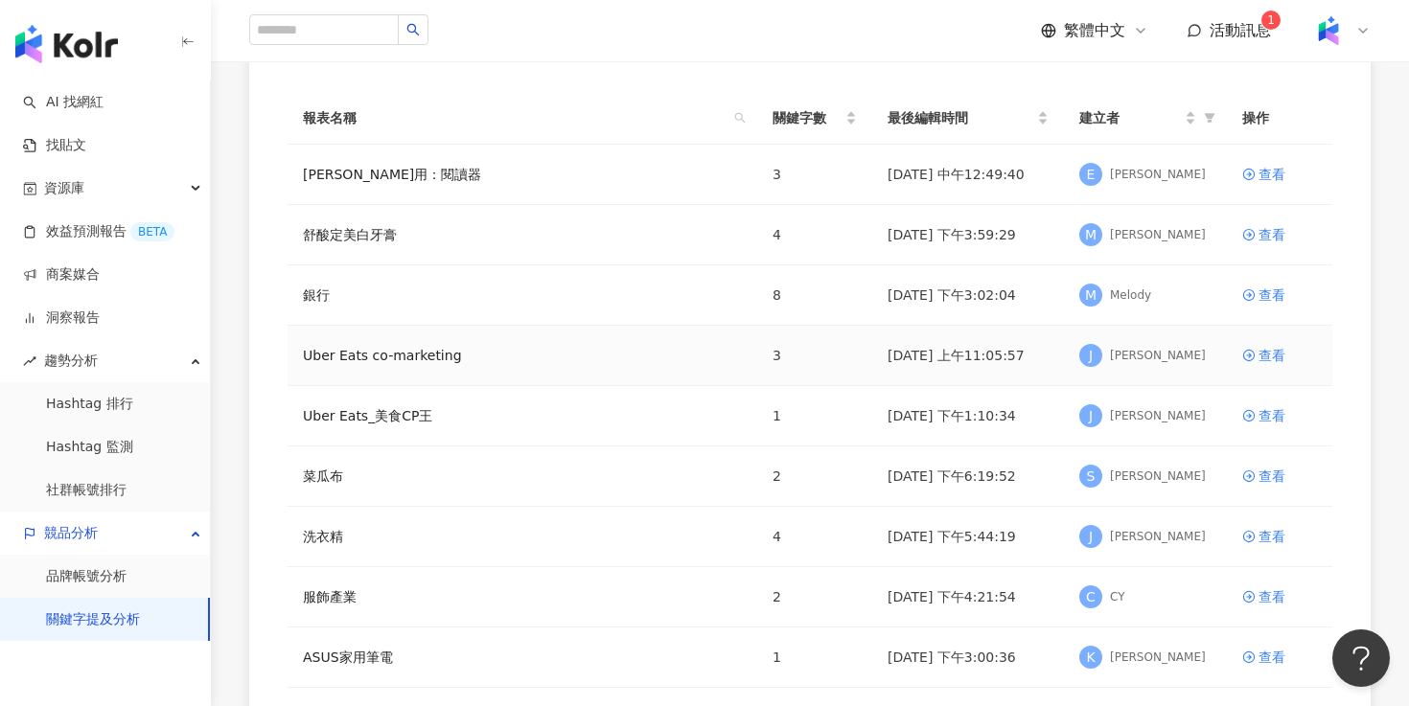
scroll to position [243, 0]
